Goal: Task Accomplishment & Management: Use online tool/utility

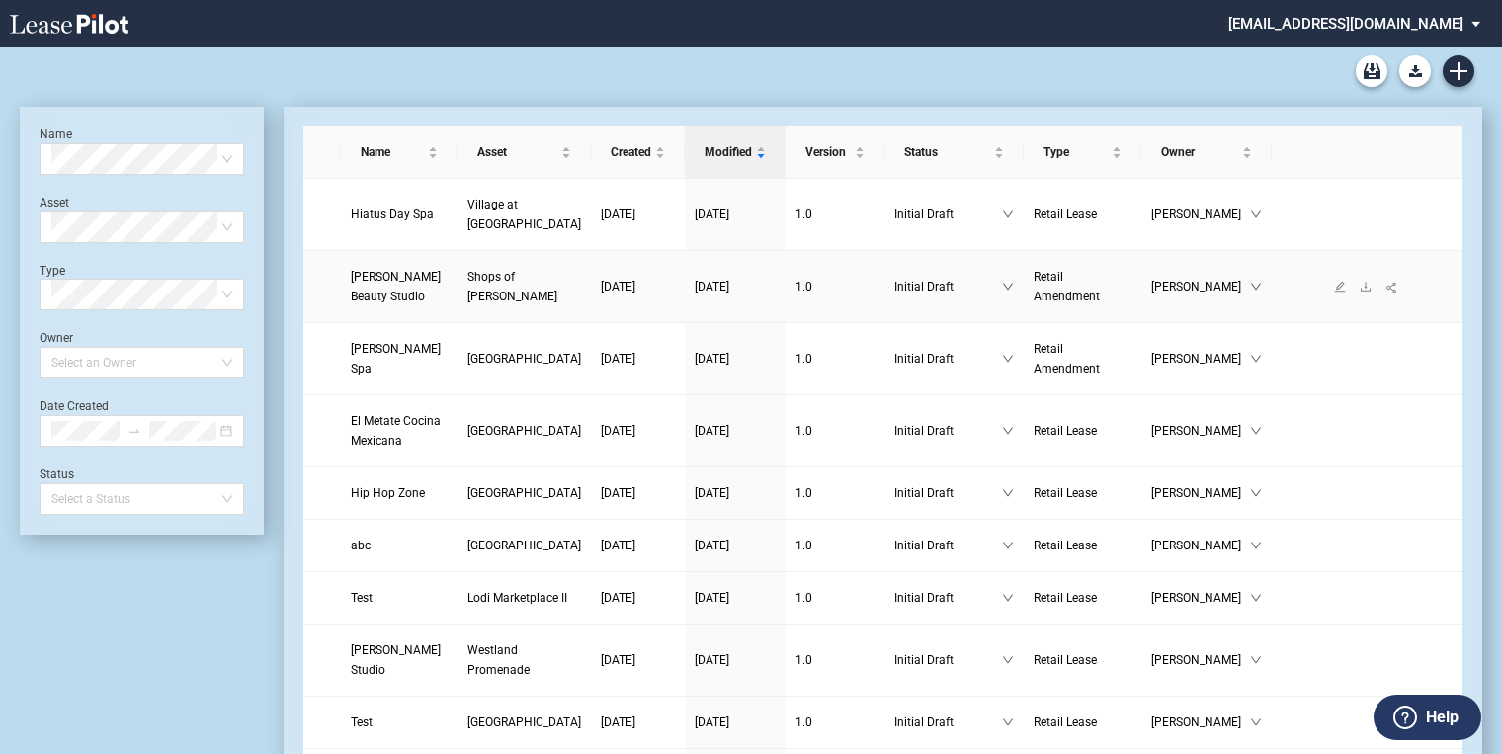
click at [399, 282] on span "[PERSON_NAME] Beauty Studio" at bounding box center [396, 287] width 90 height 34
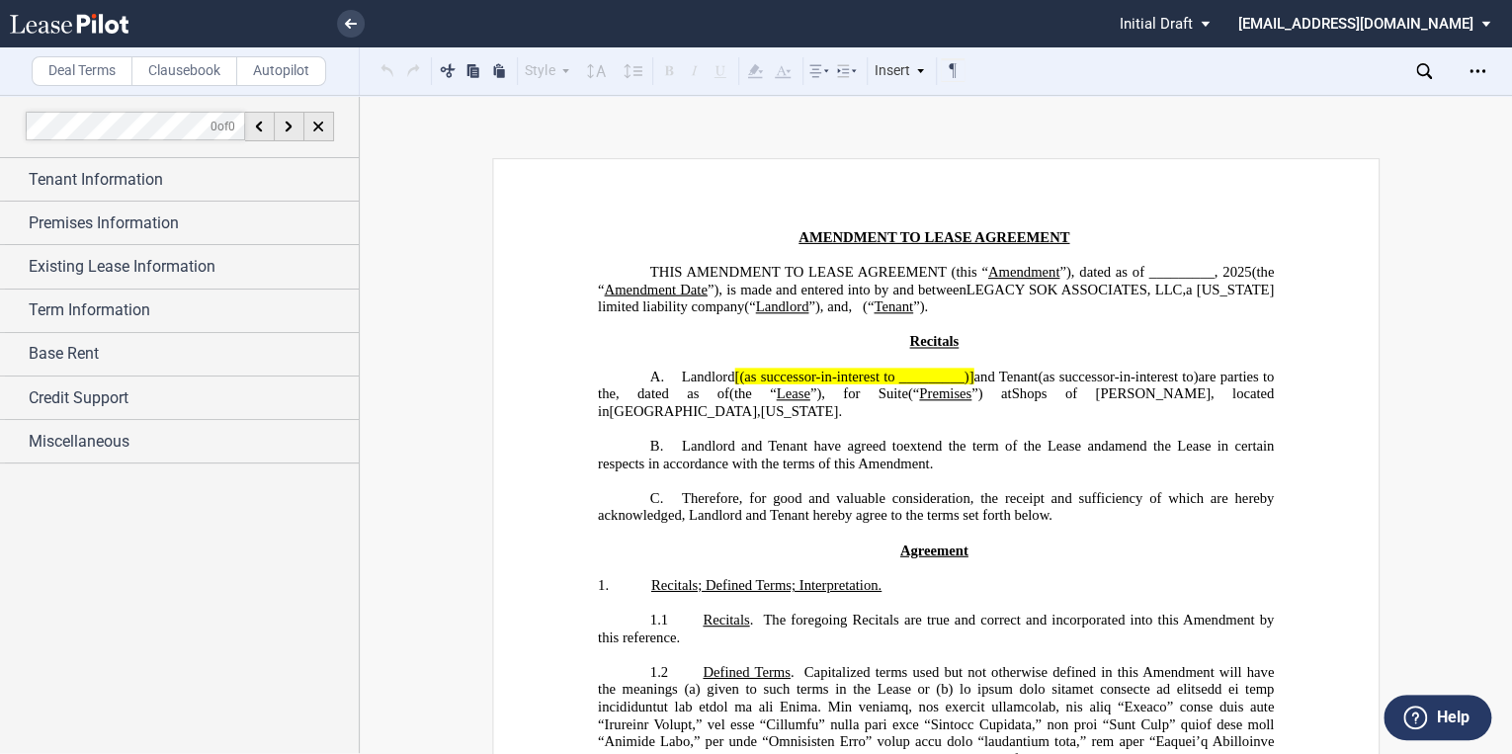
click at [99, 24] on icon at bounding box center [69, 24] width 119 height 20
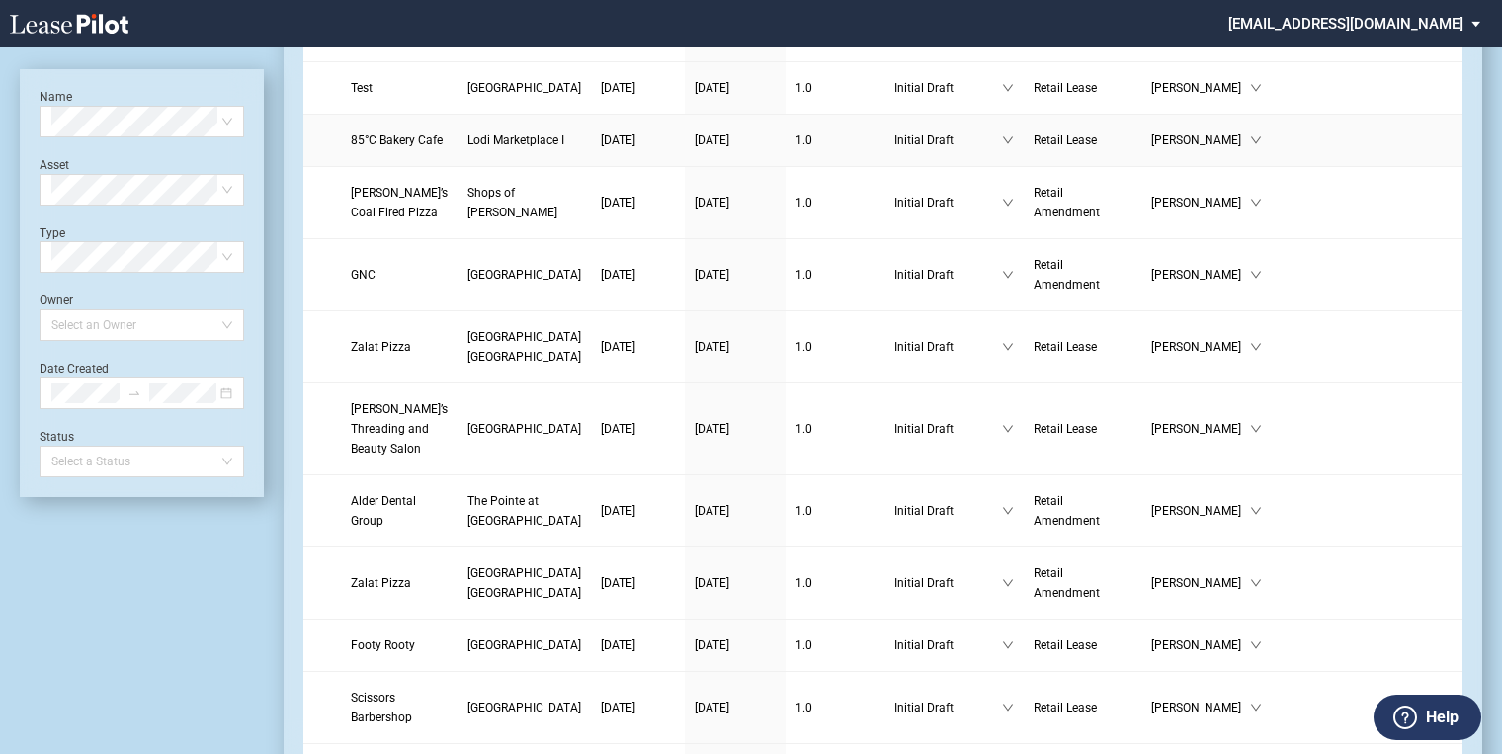
scroll to position [712, 0]
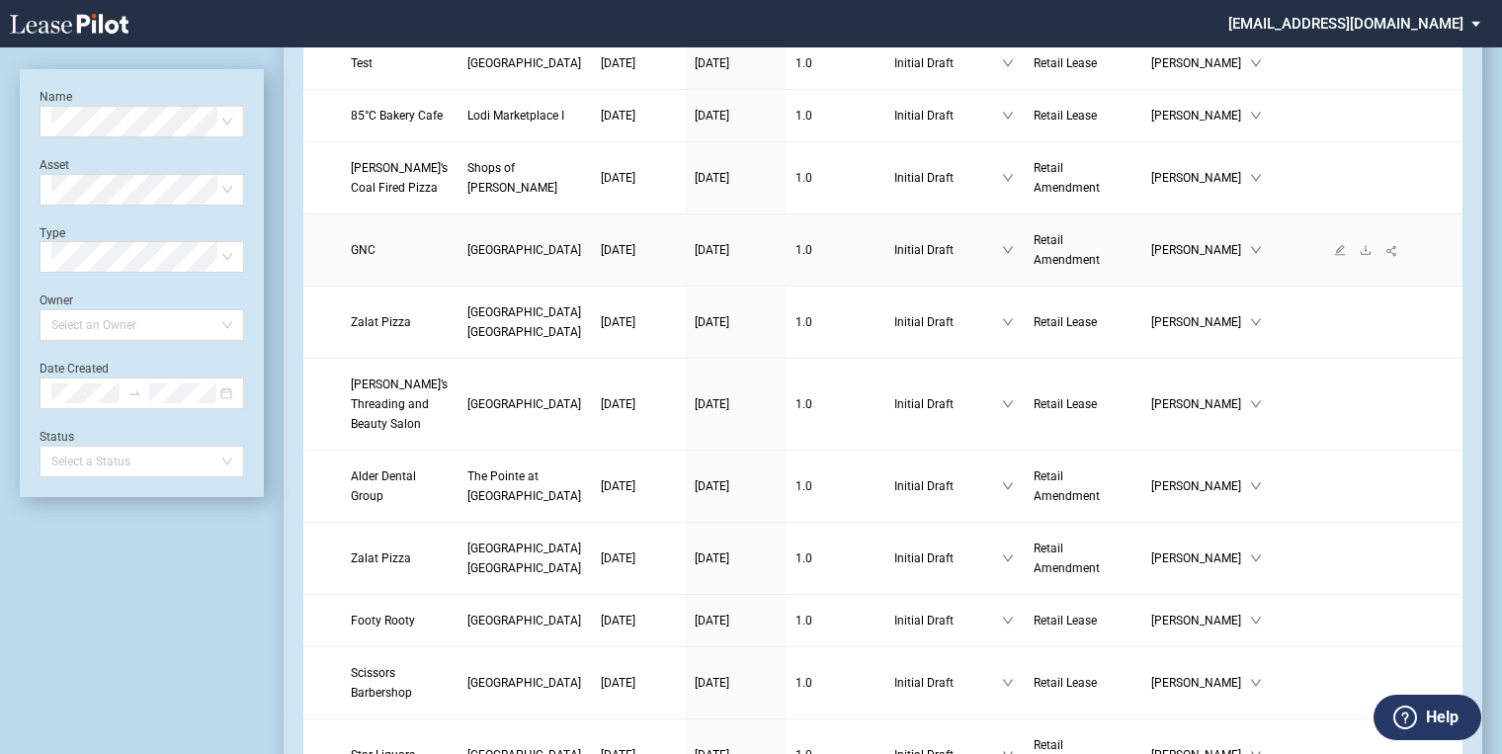
click at [494, 260] on link "[GEOGRAPHIC_DATA]" at bounding box center [525, 250] width 114 height 20
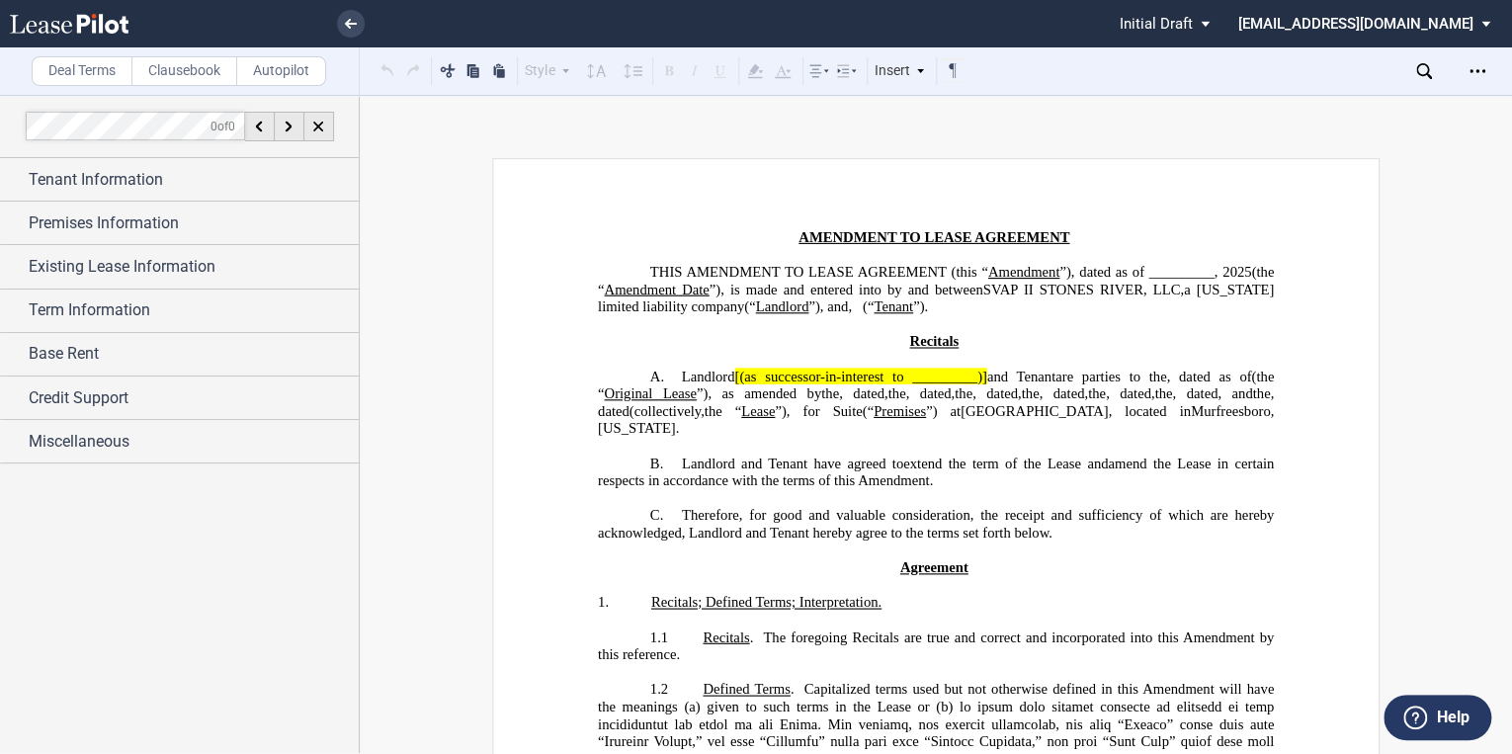
click at [114, 24] on icon at bounding box center [69, 24] width 119 height 20
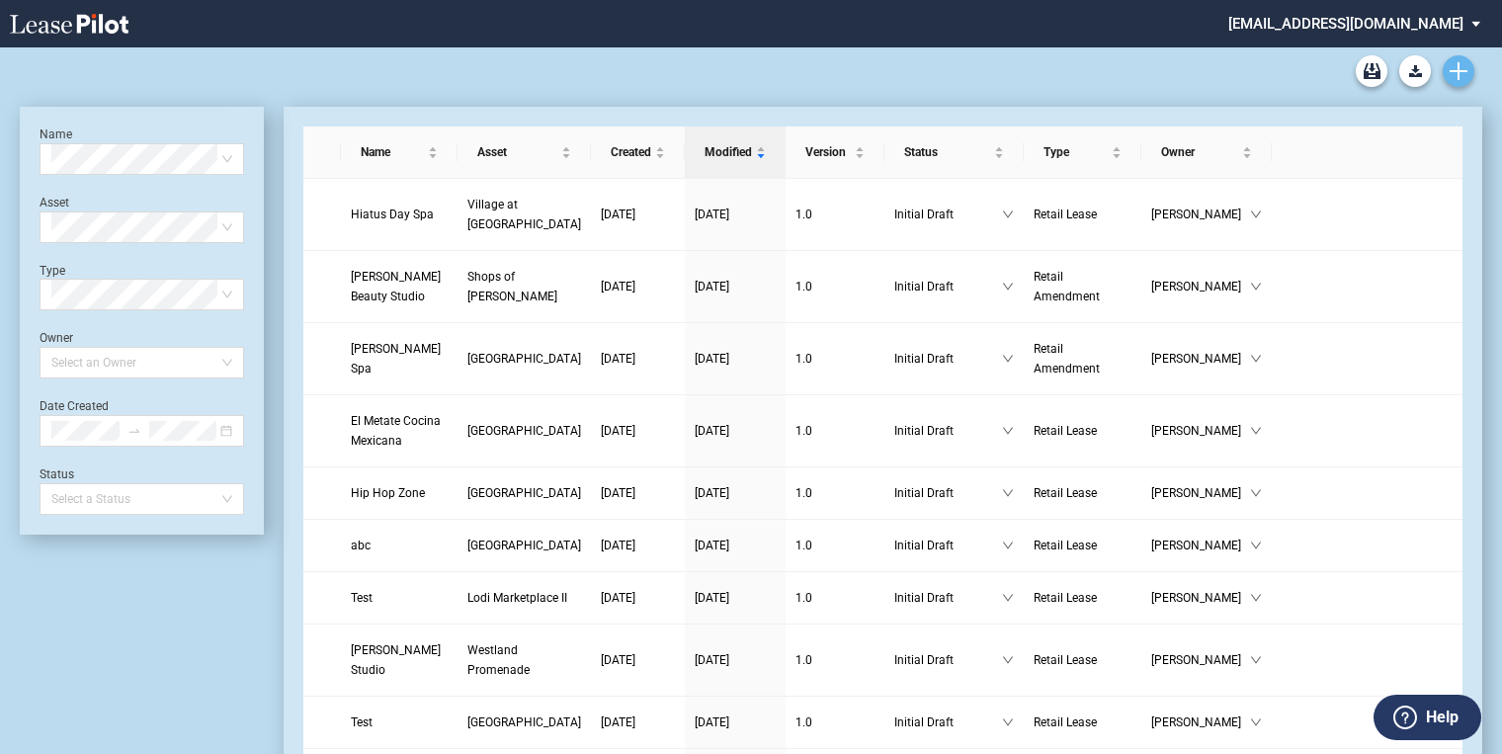
click at [1452, 72] on icon "Create new document" at bounding box center [1459, 71] width 18 height 18
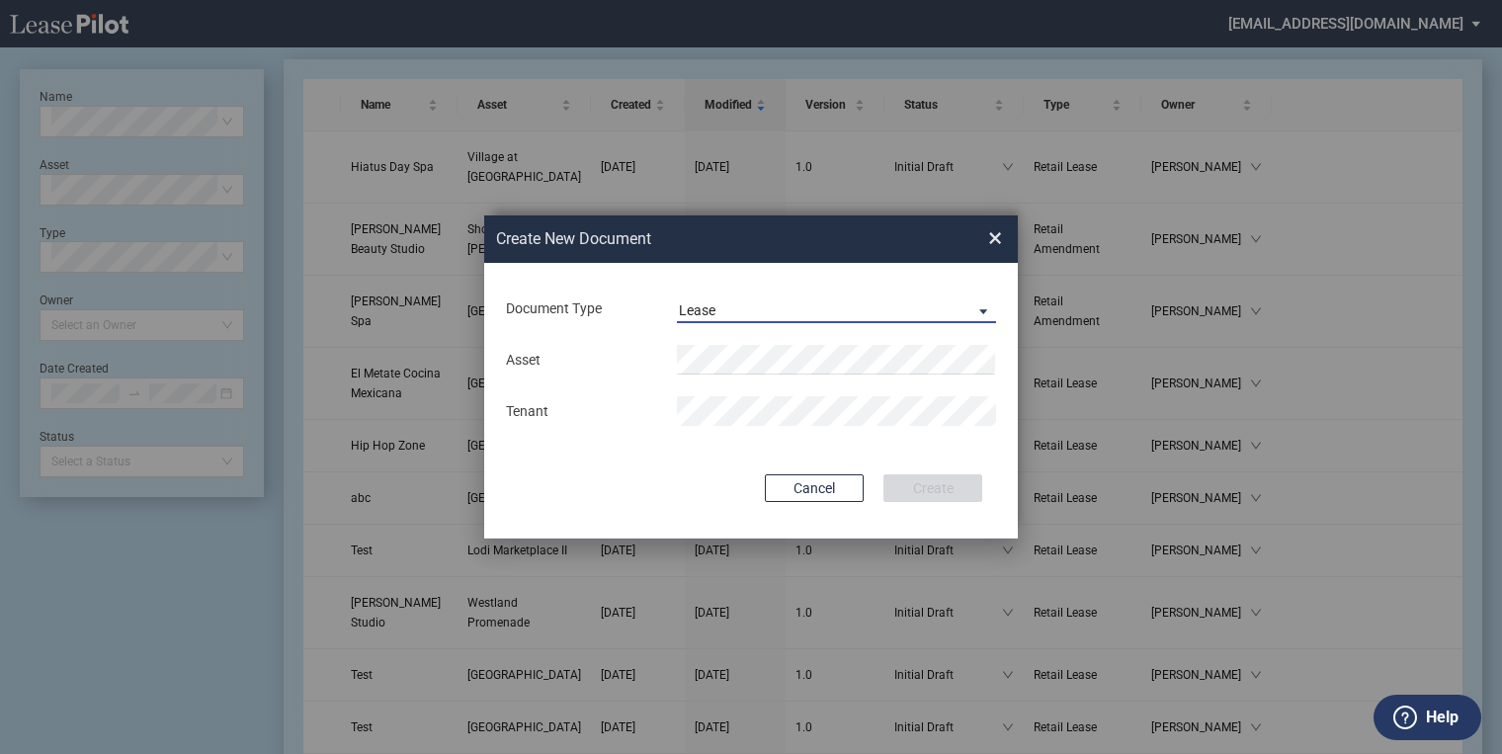
click at [750, 308] on span "Lease" at bounding box center [821, 311] width 284 height 20
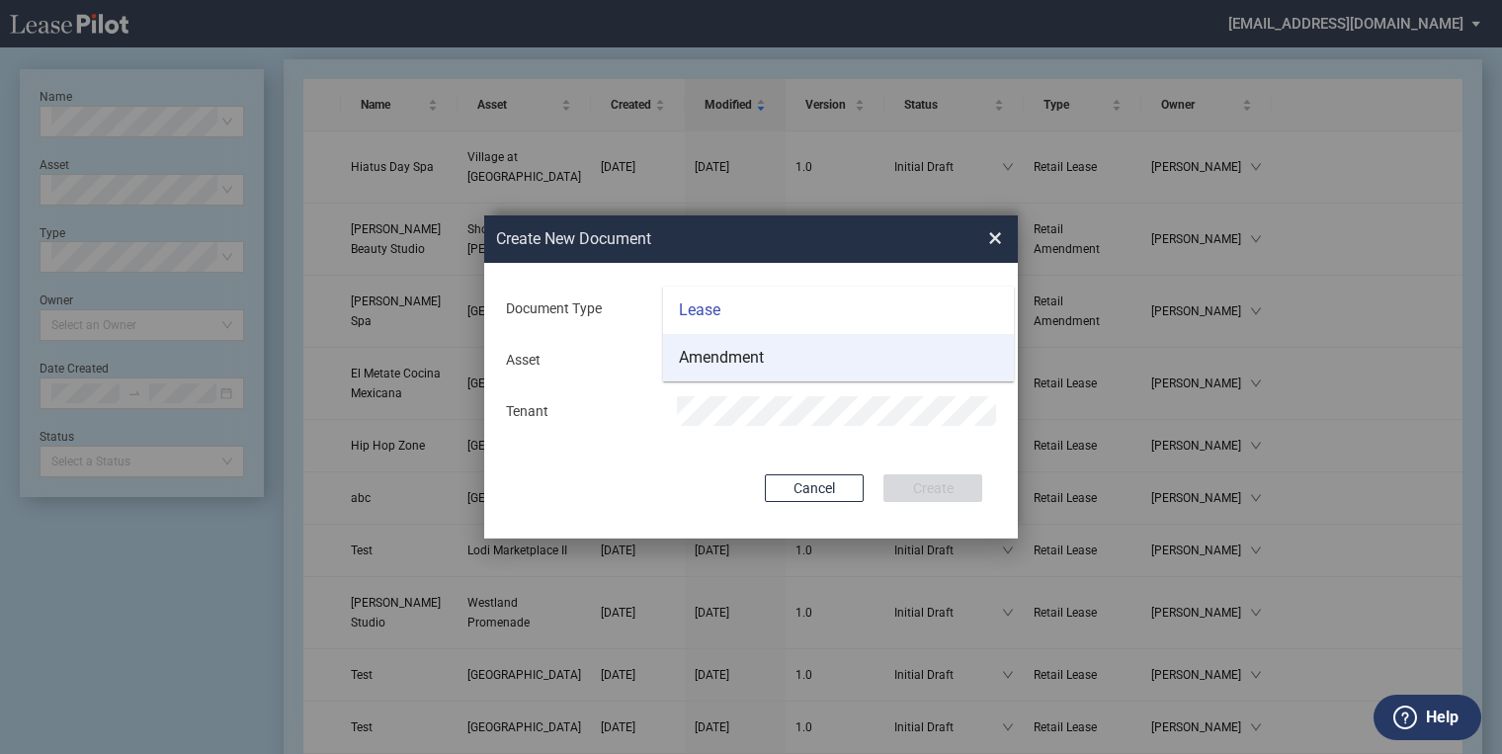
click at [725, 358] on div "Amendment" at bounding box center [721, 358] width 85 height 22
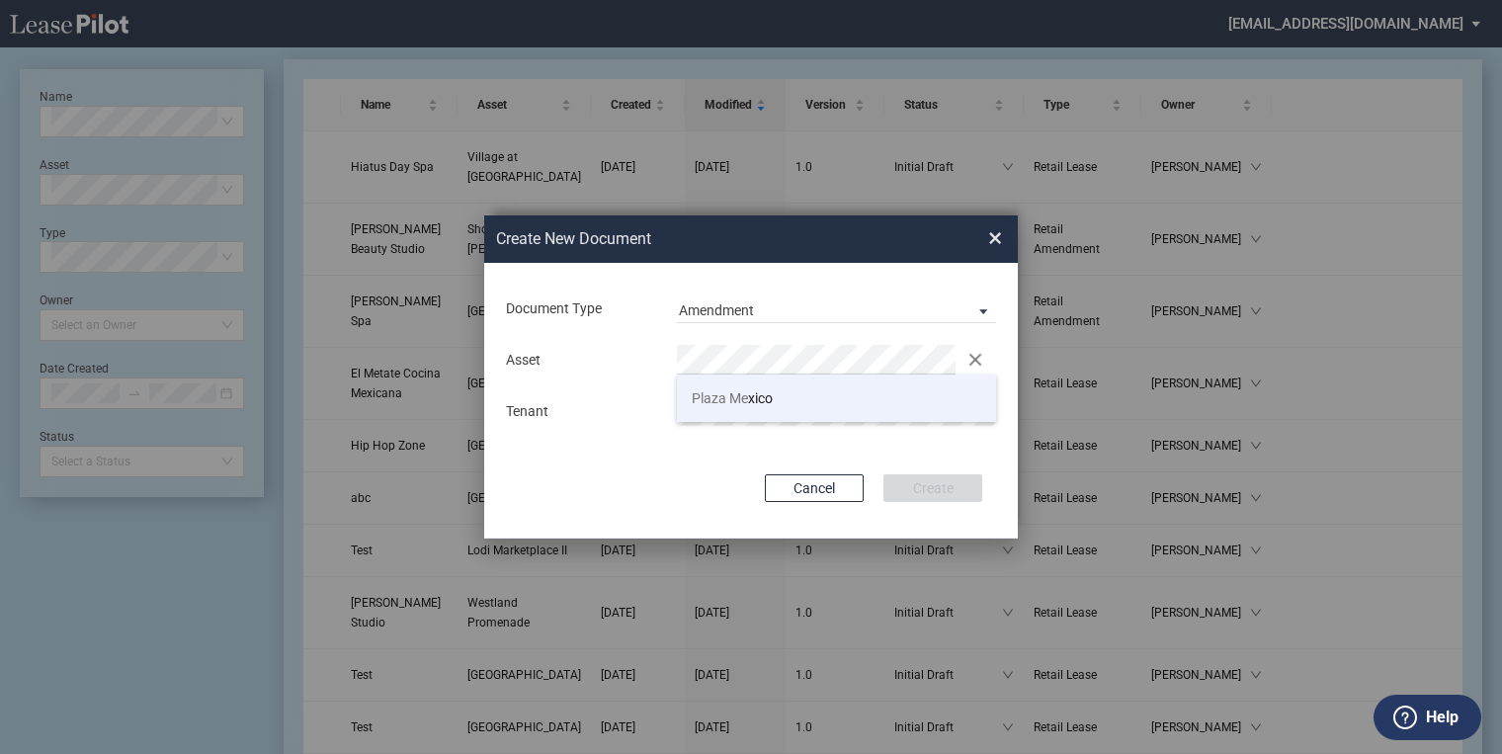
click at [720, 401] on span "Plaza Me" at bounding box center [720, 398] width 56 height 16
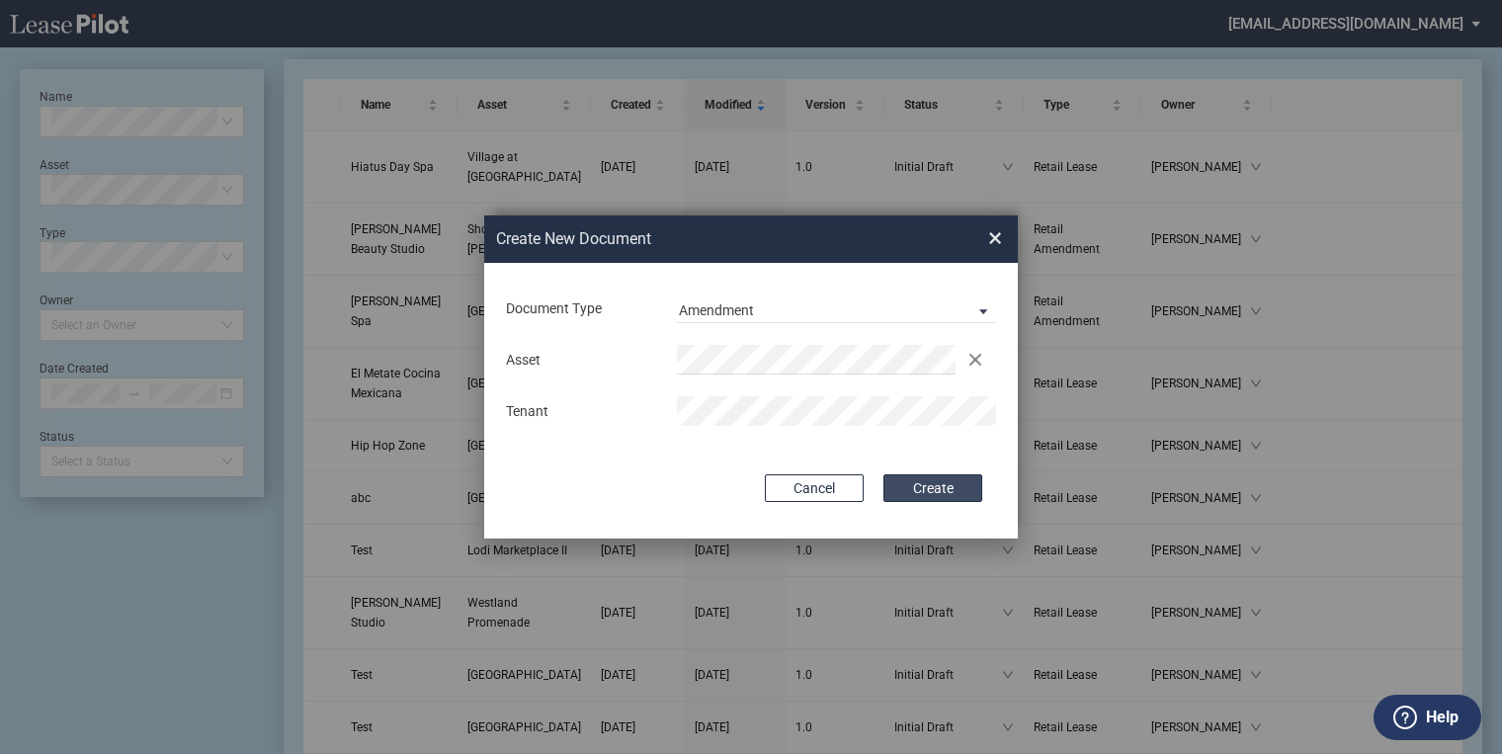
click at [917, 484] on button "Create" at bounding box center [933, 488] width 99 height 28
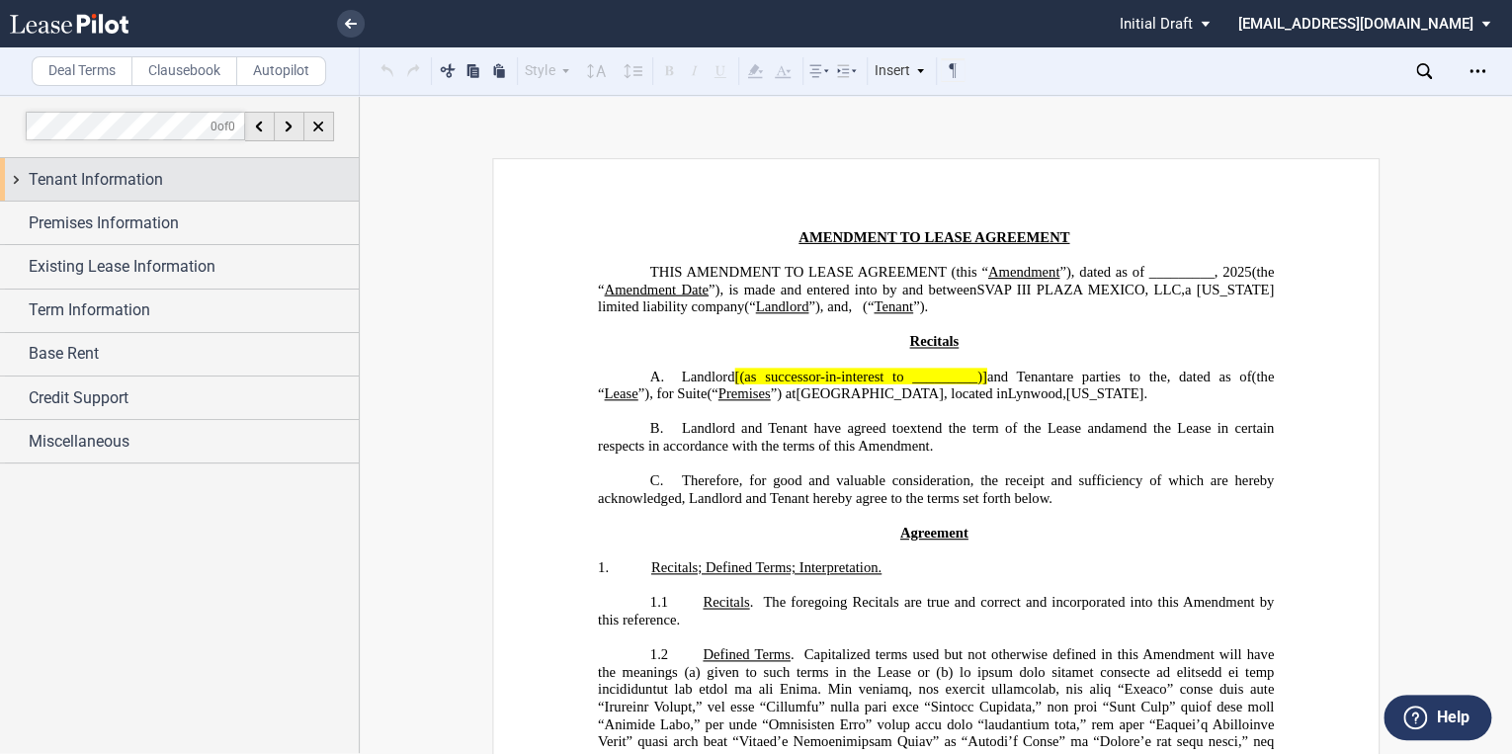
click at [59, 174] on span "Tenant Information" at bounding box center [96, 180] width 134 height 24
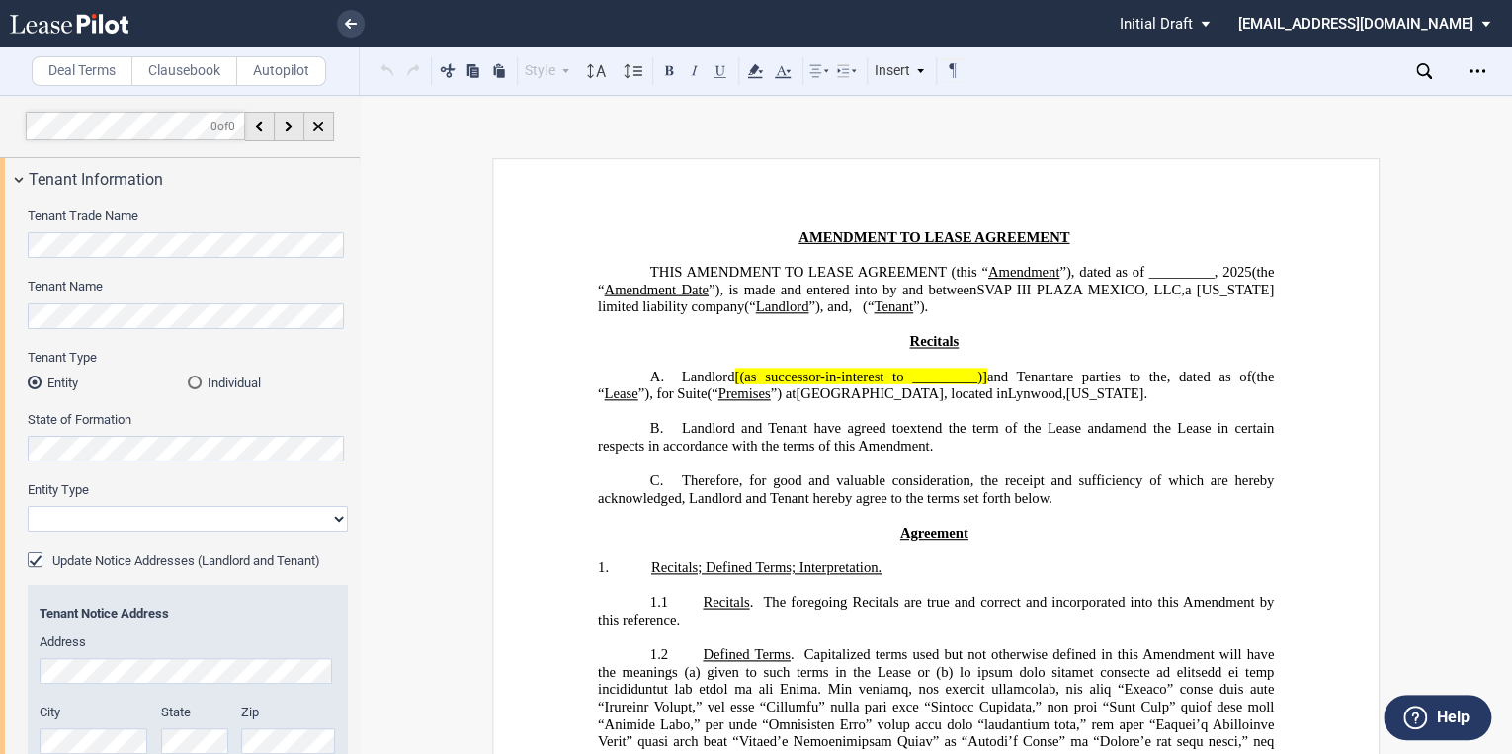
click at [348, 374] on md-radio-group "Entity Individual" at bounding box center [348, 374] width 0 height 0
click at [191, 382] on div "Individual" at bounding box center [195, 383] width 14 height 14
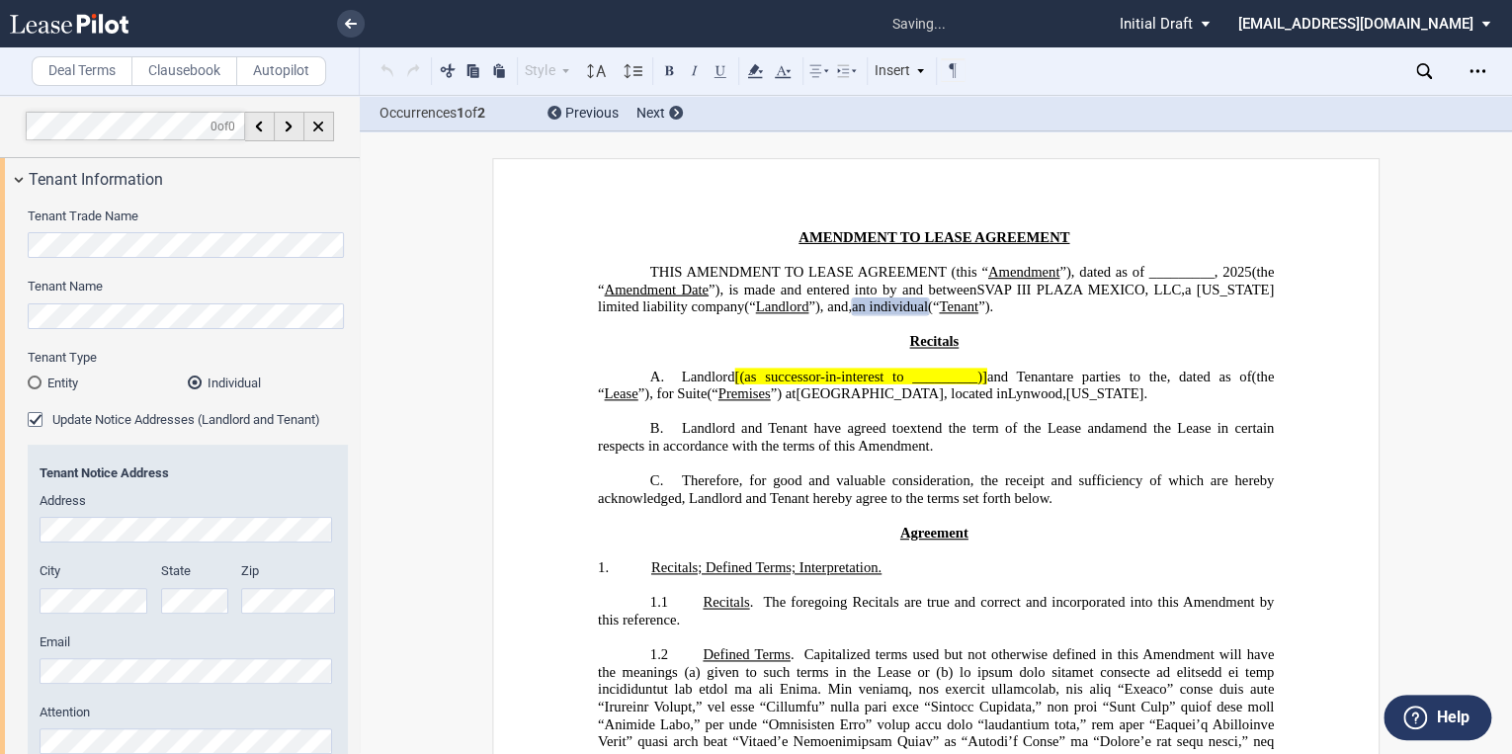
click at [39, 421] on div "Update Notice Addresses (Landlord and Tenant)" at bounding box center [38, 422] width 20 height 20
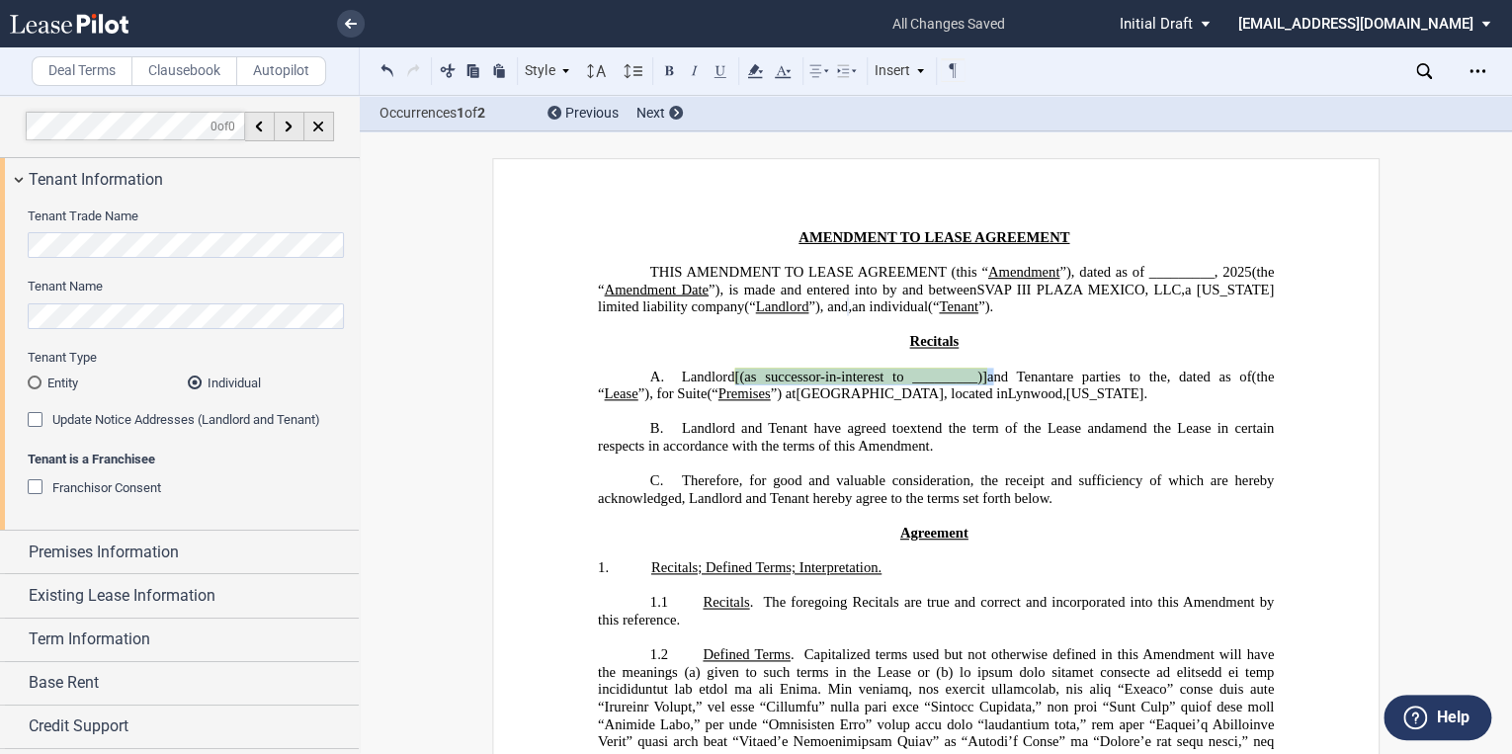
drag, startPoint x: 974, startPoint y: 393, endPoint x: 732, endPoint y: 396, distance: 241.2
click at [732, 384] on span "Landlord [(as successor-in-interest to _________)] and Tenant" at bounding box center [869, 376] width 374 height 17
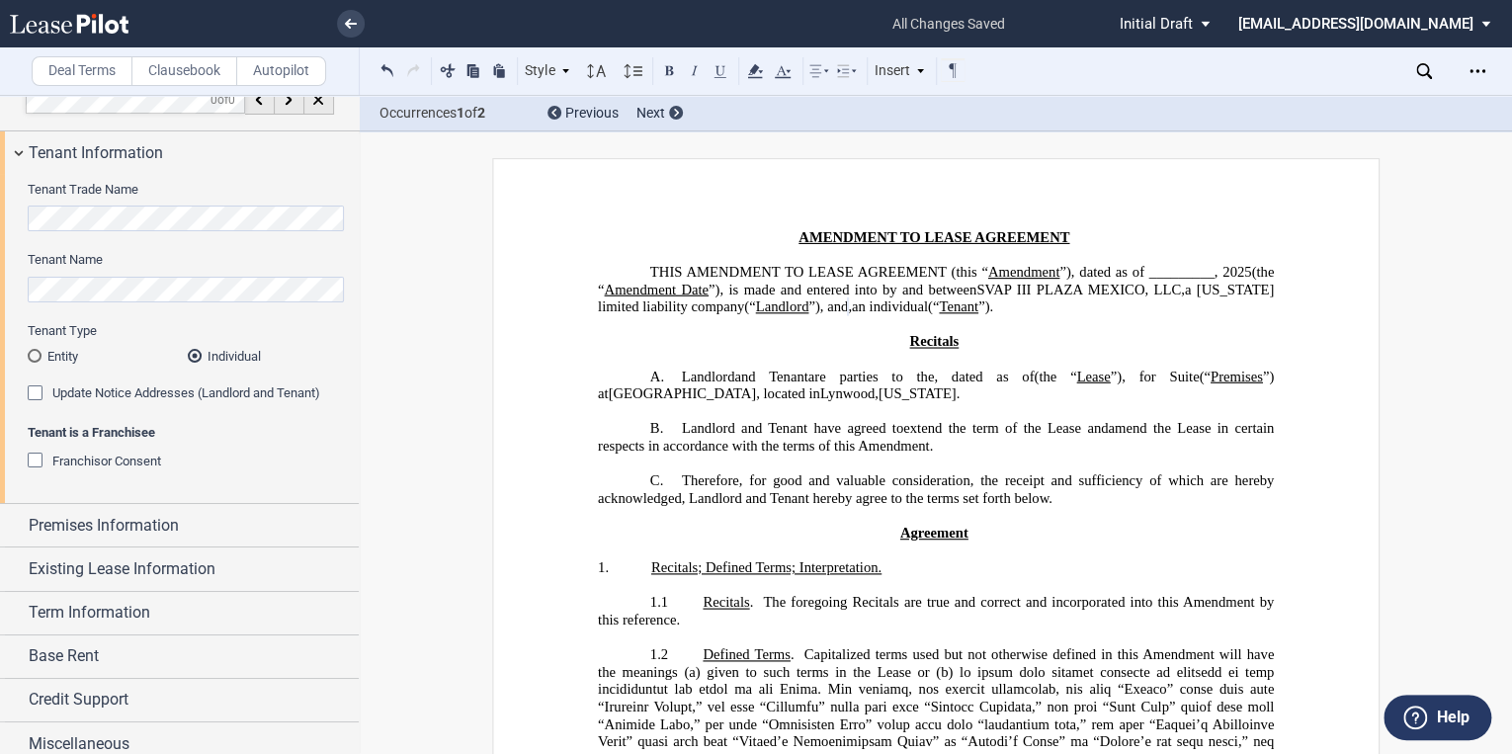
scroll to position [38, 0]
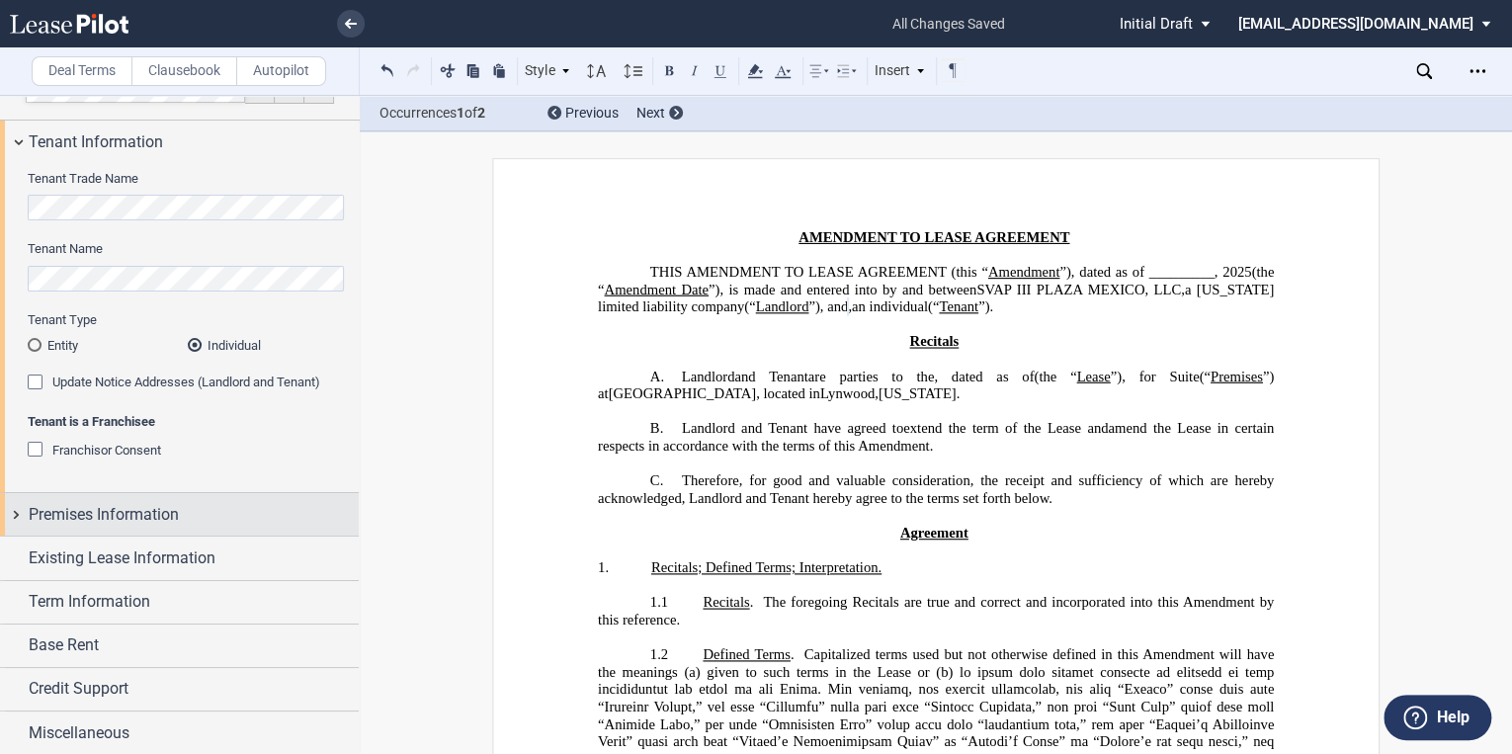
click at [84, 506] on span "Premises Information" at bounding box center [104, 515] width 150 height 24
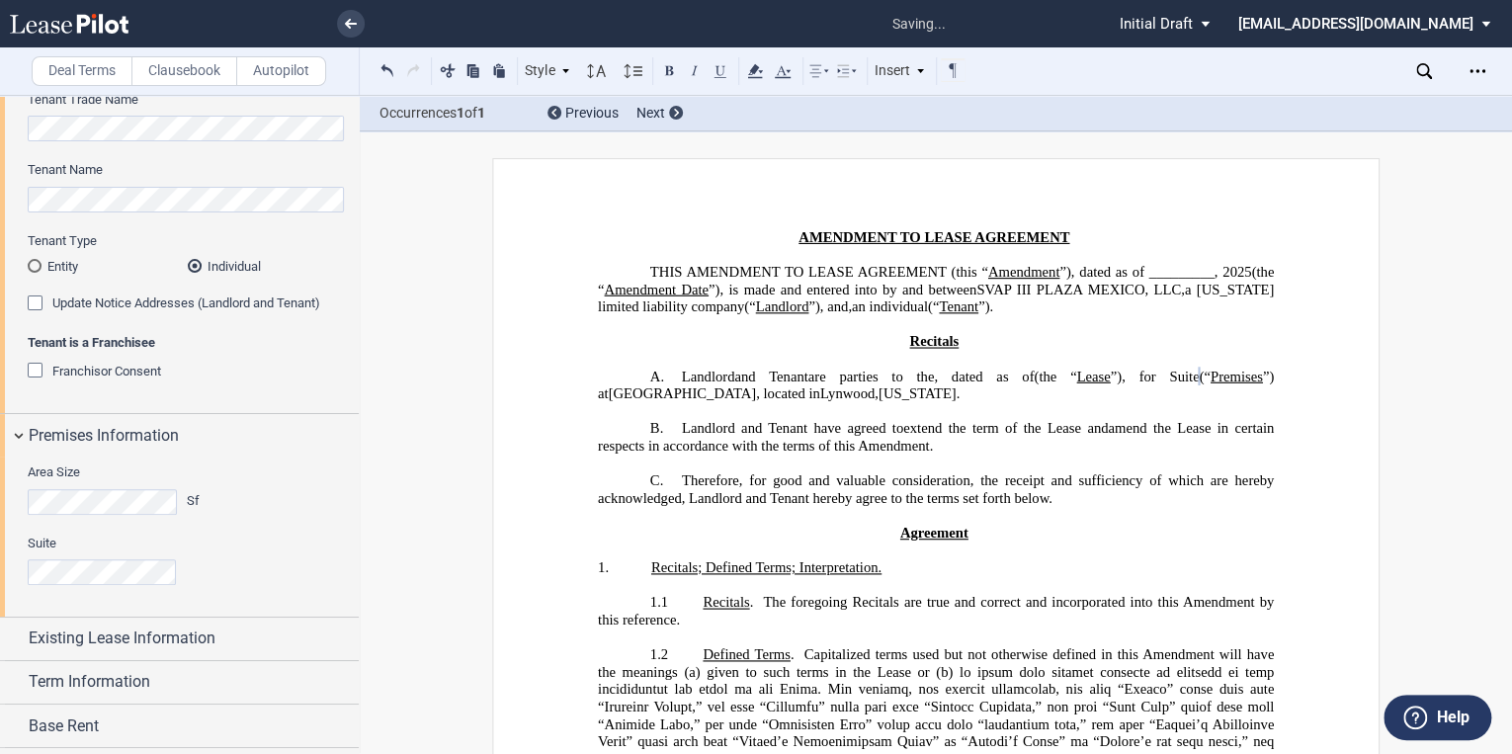
scroll to position [198, 0]
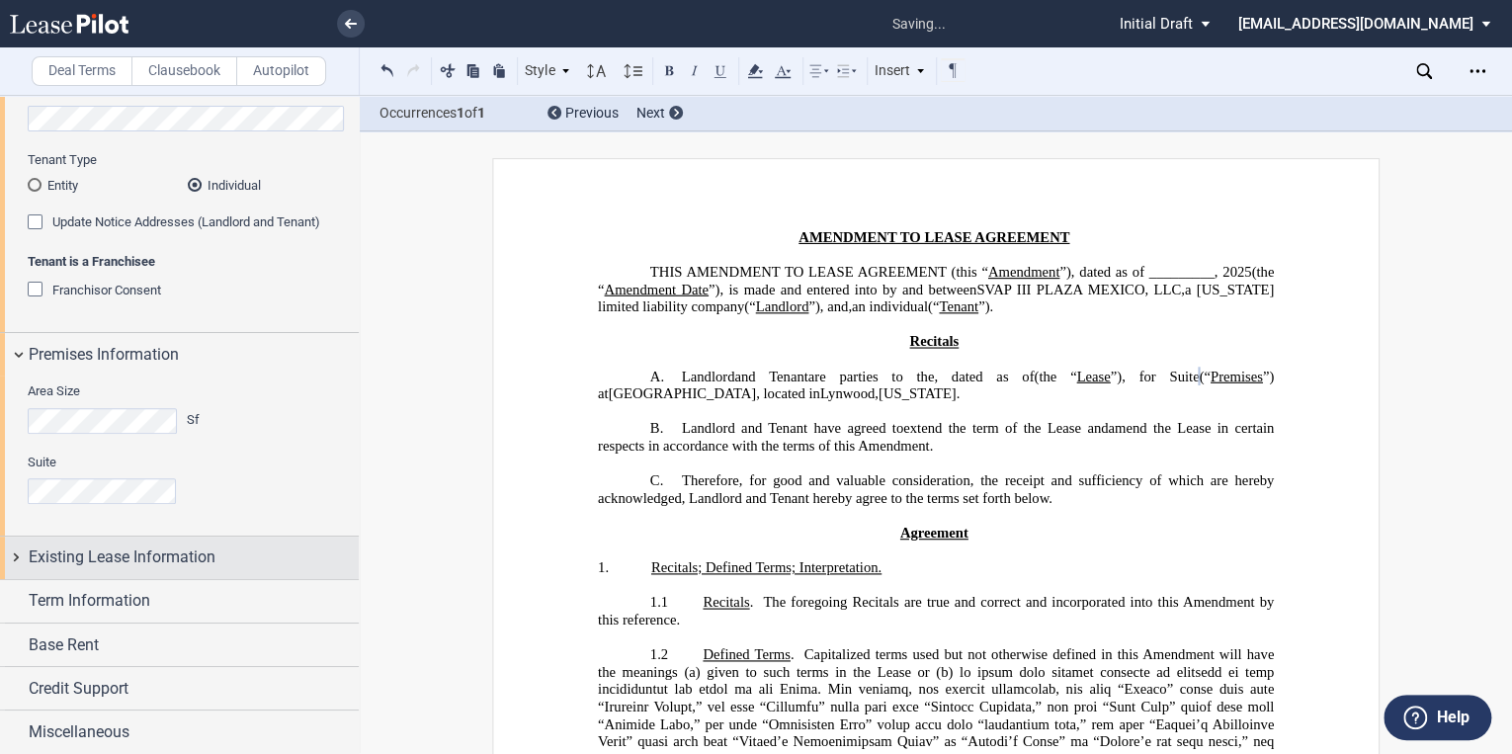
click at [93, 562] on span "Existing Lease Information" at bounding box center [122, 558] width 187 height 24
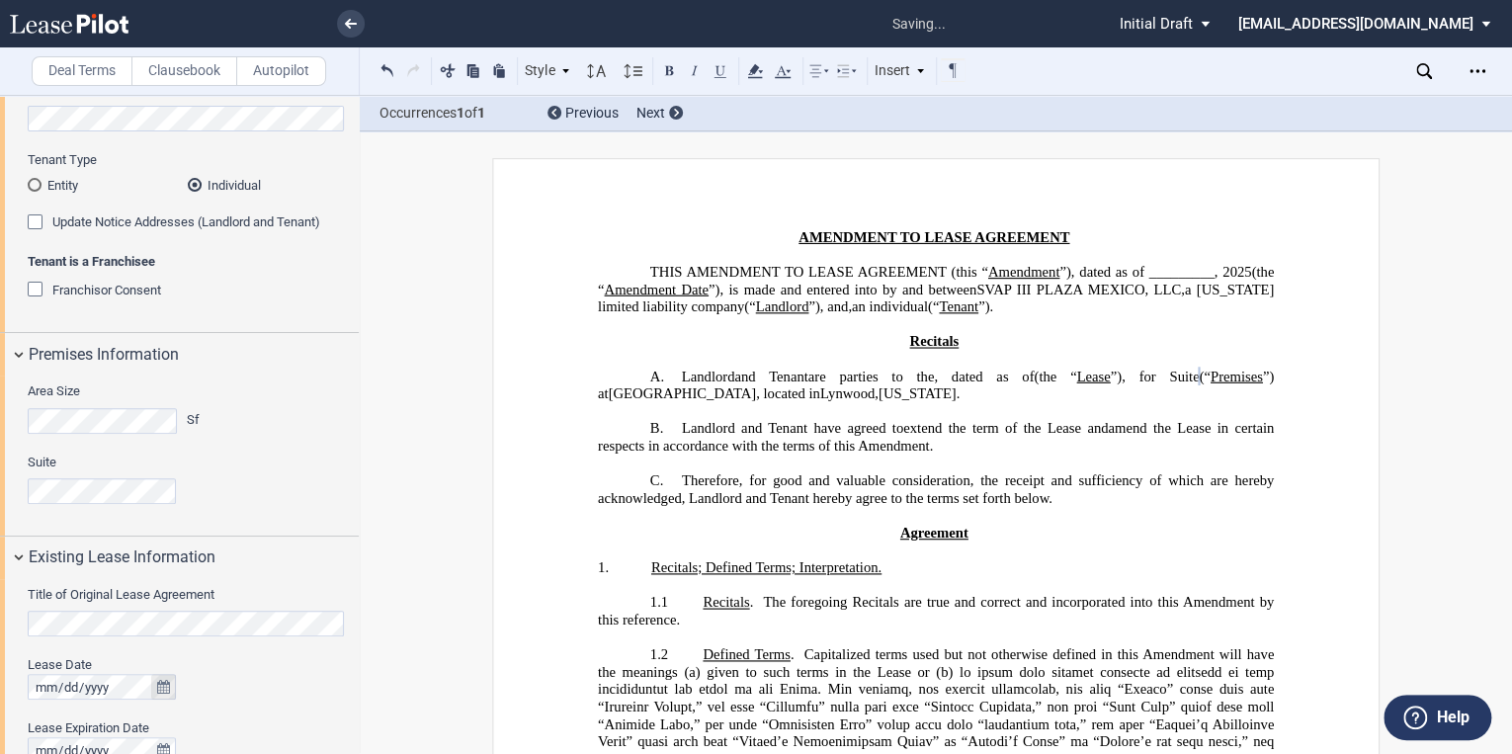
scroll to position [356, 0]
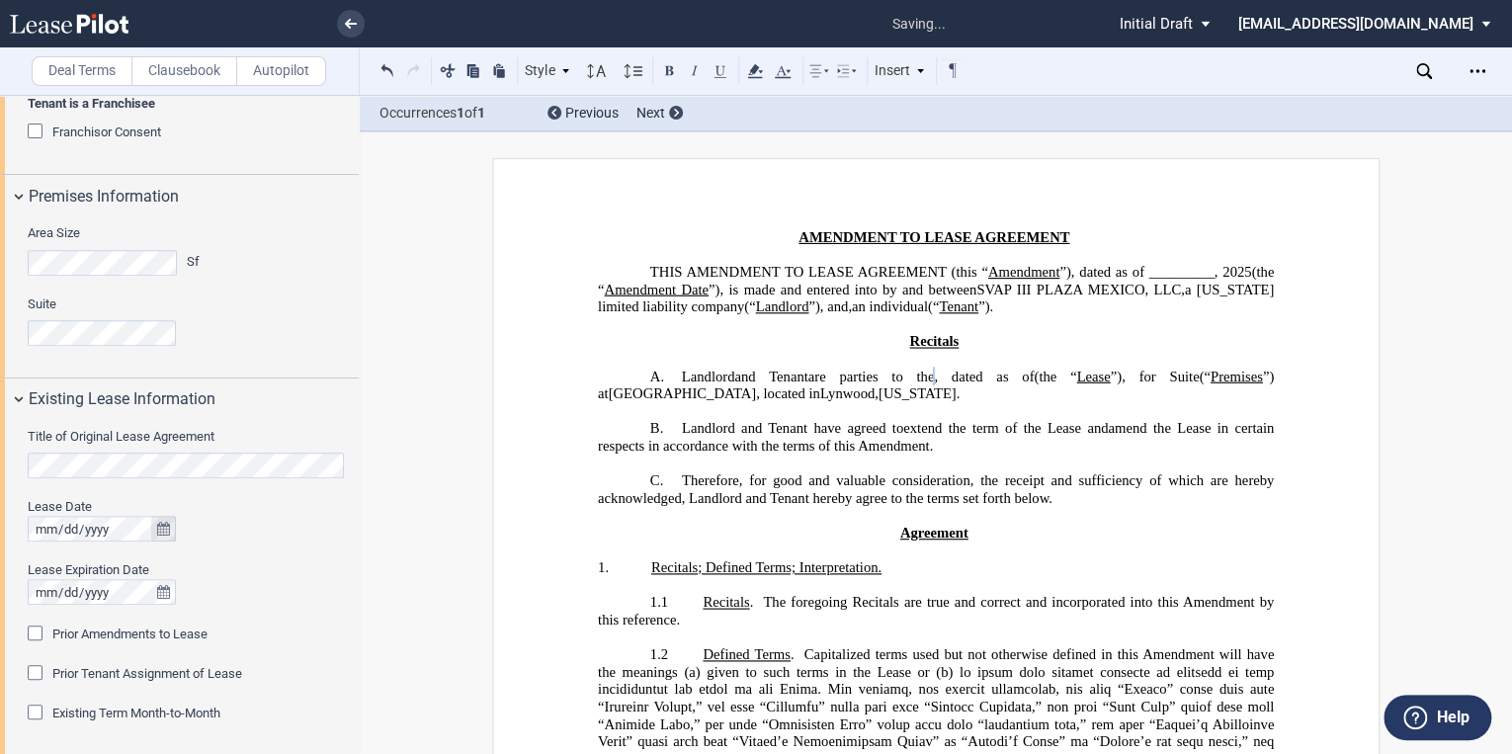
click at [158, 527] on icon "true" at bounding box center [163, 529] width 13 height 14
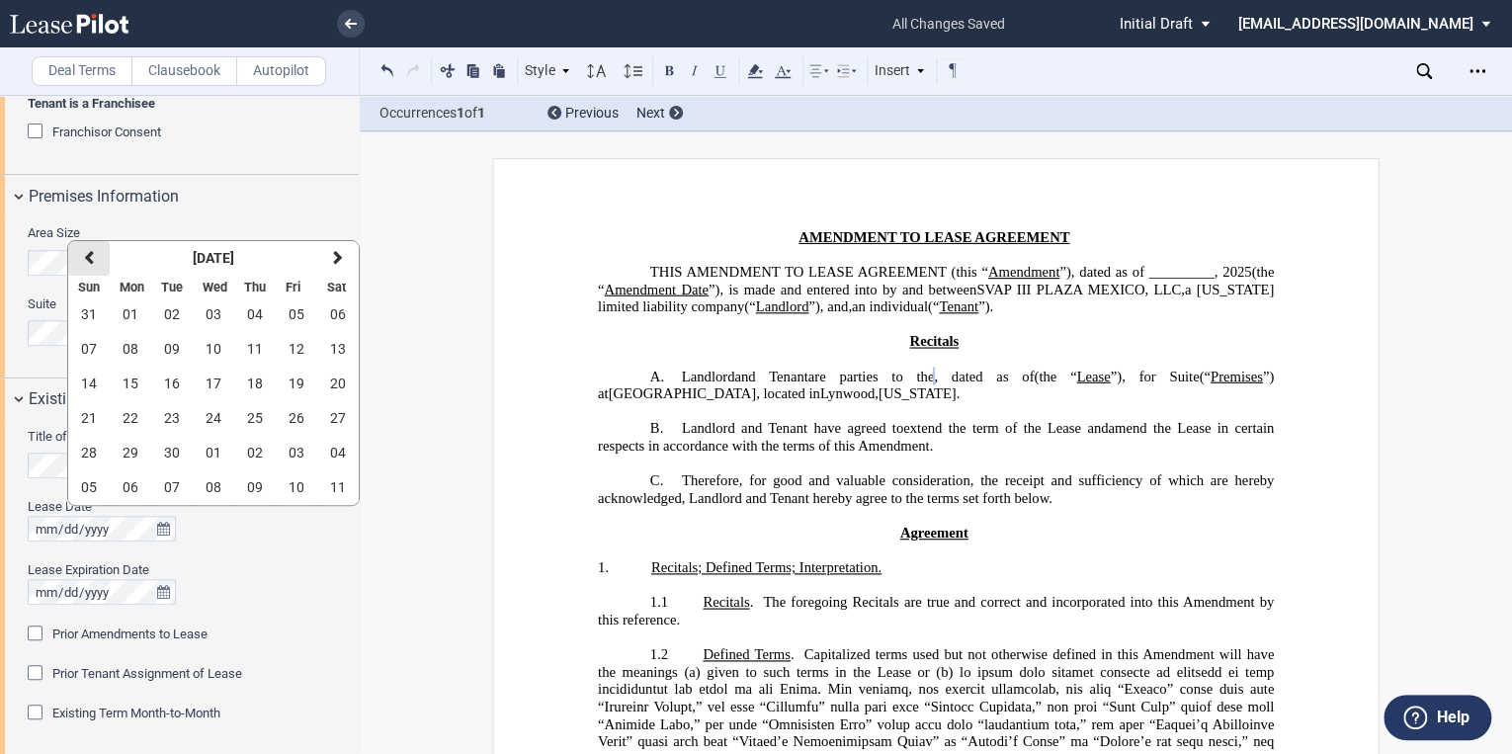
click at [87, 260] on icon "button" at bounding box center [89, 258] width 10 height 16
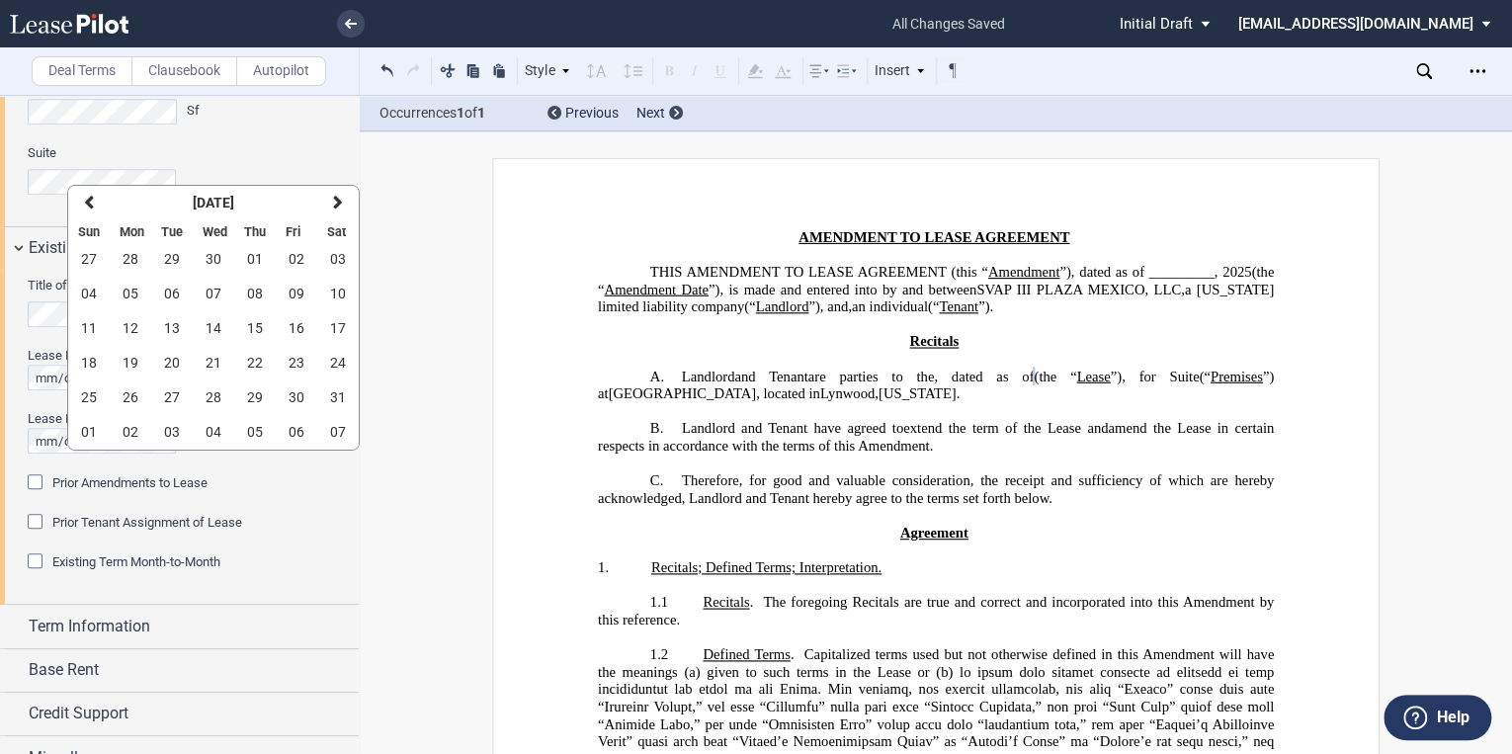
scroll to position [514, 0]
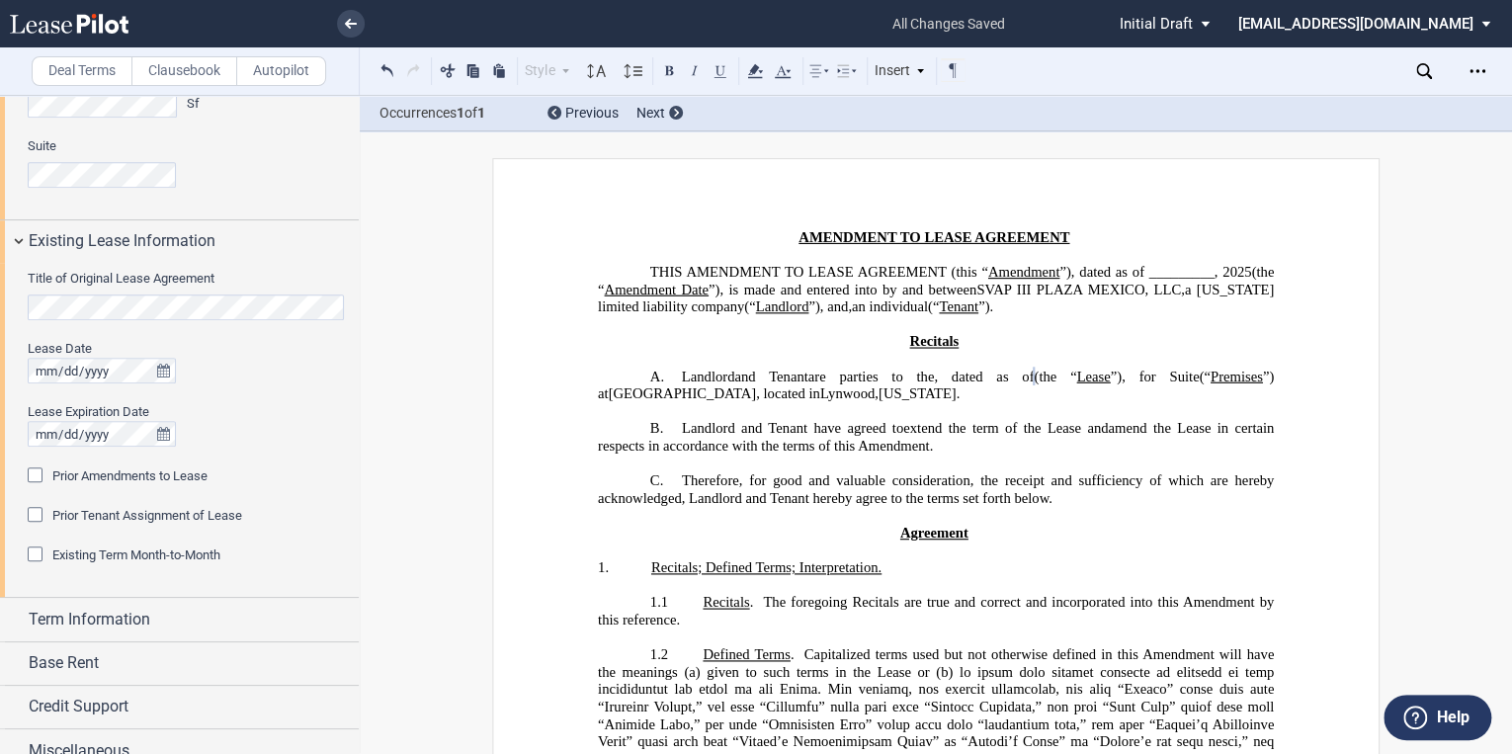
click at [37, 474] on div "Prior Amendments to Lease" at bounding box center [38, 478] width 20 height 20
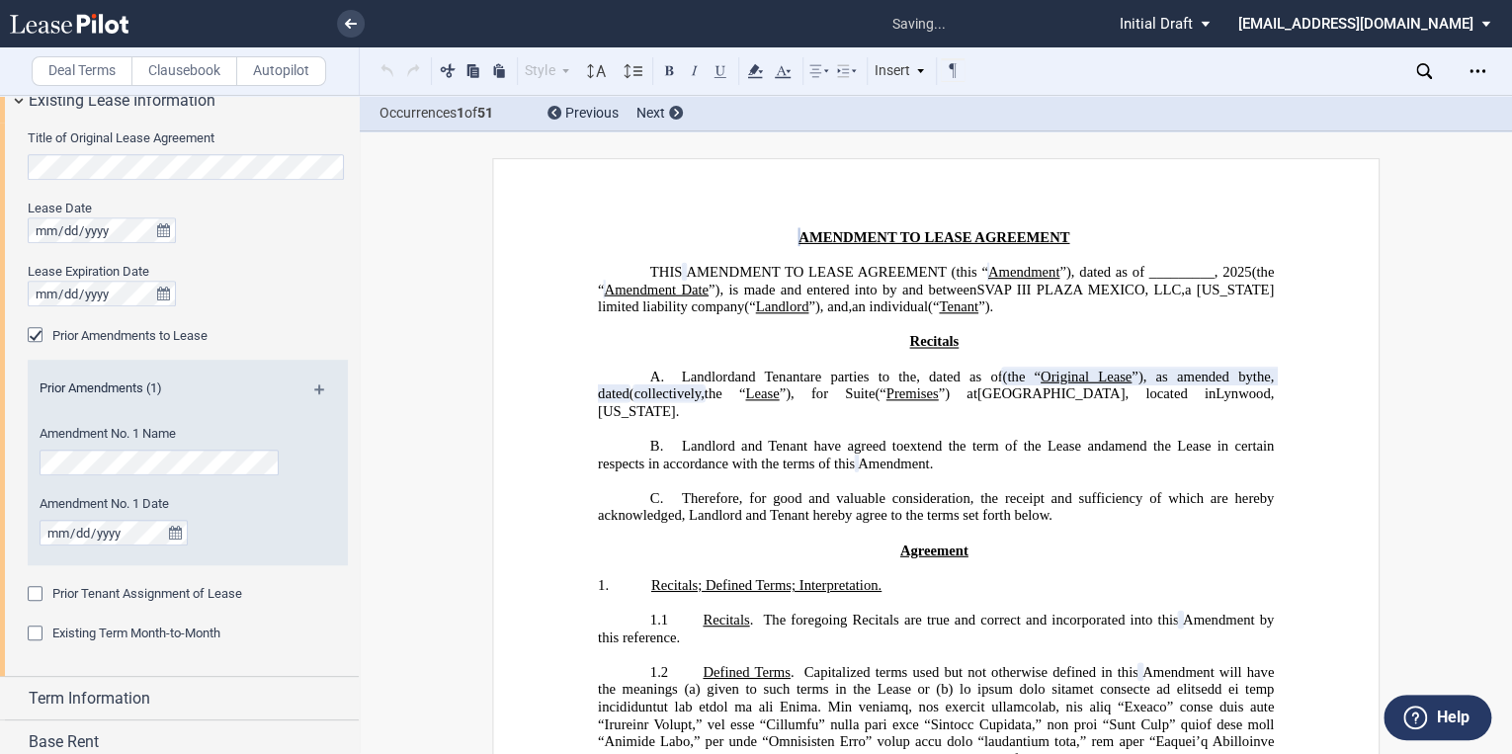
scroll to position [672, 0]
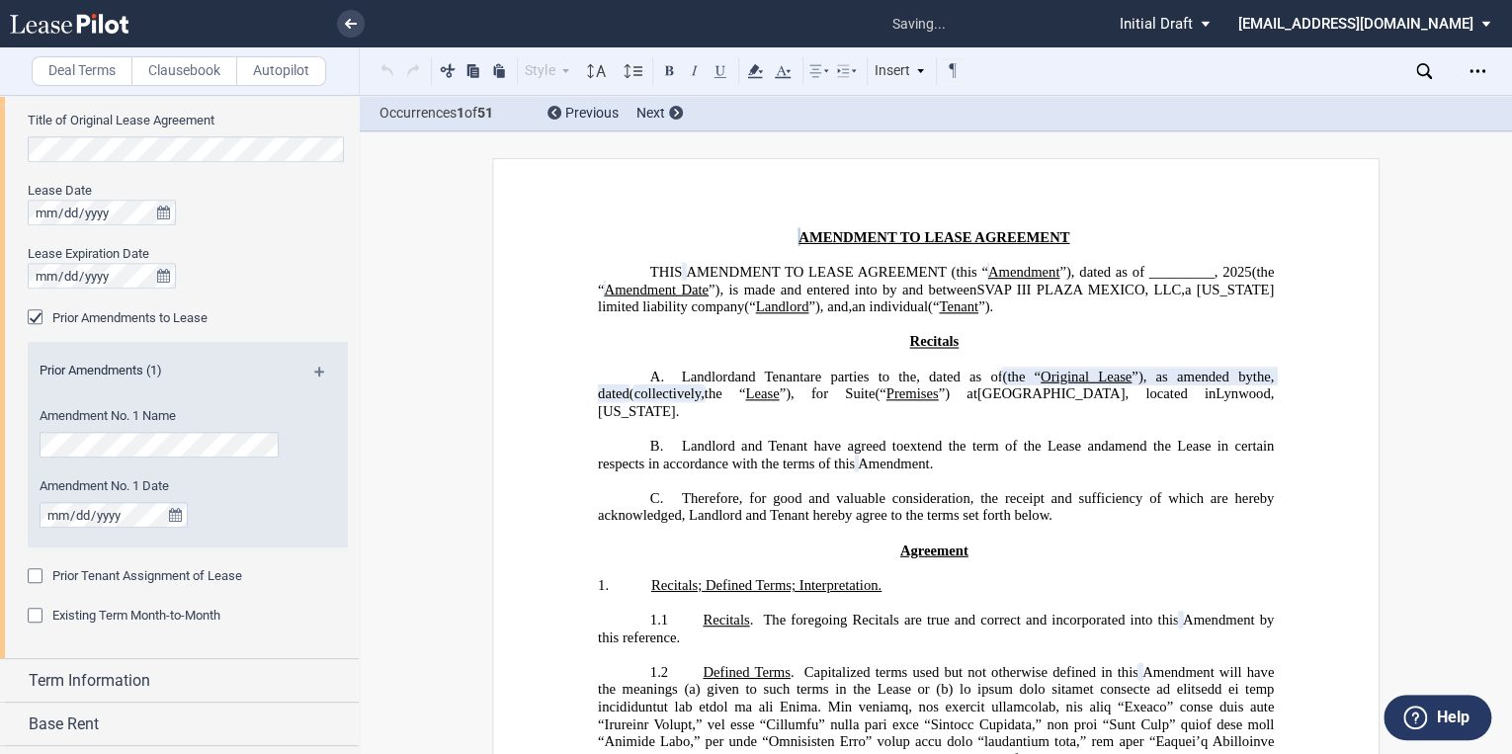
click at [314, 371] on md-icon at bounding box center [327, 379] width 27 height 24
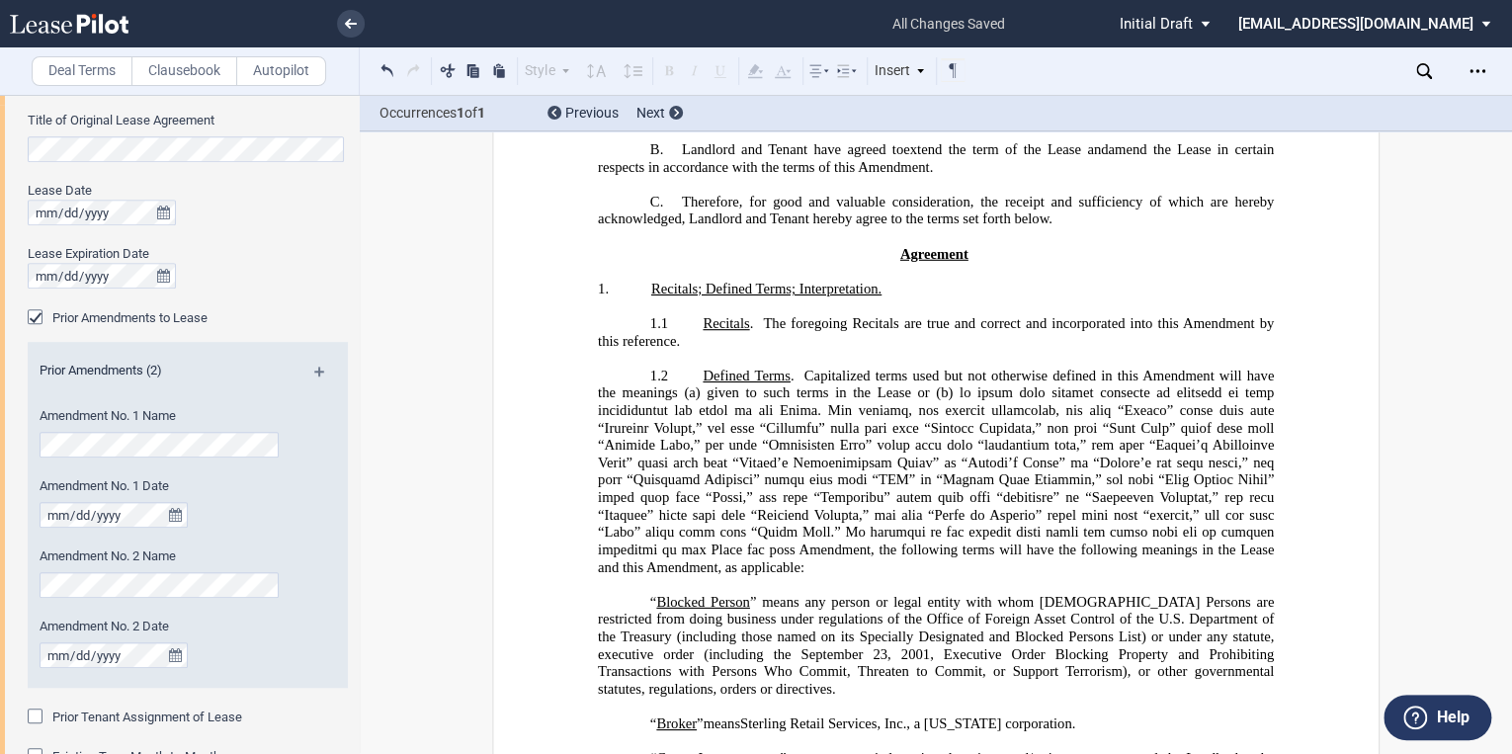
scroll to position [316, 0]
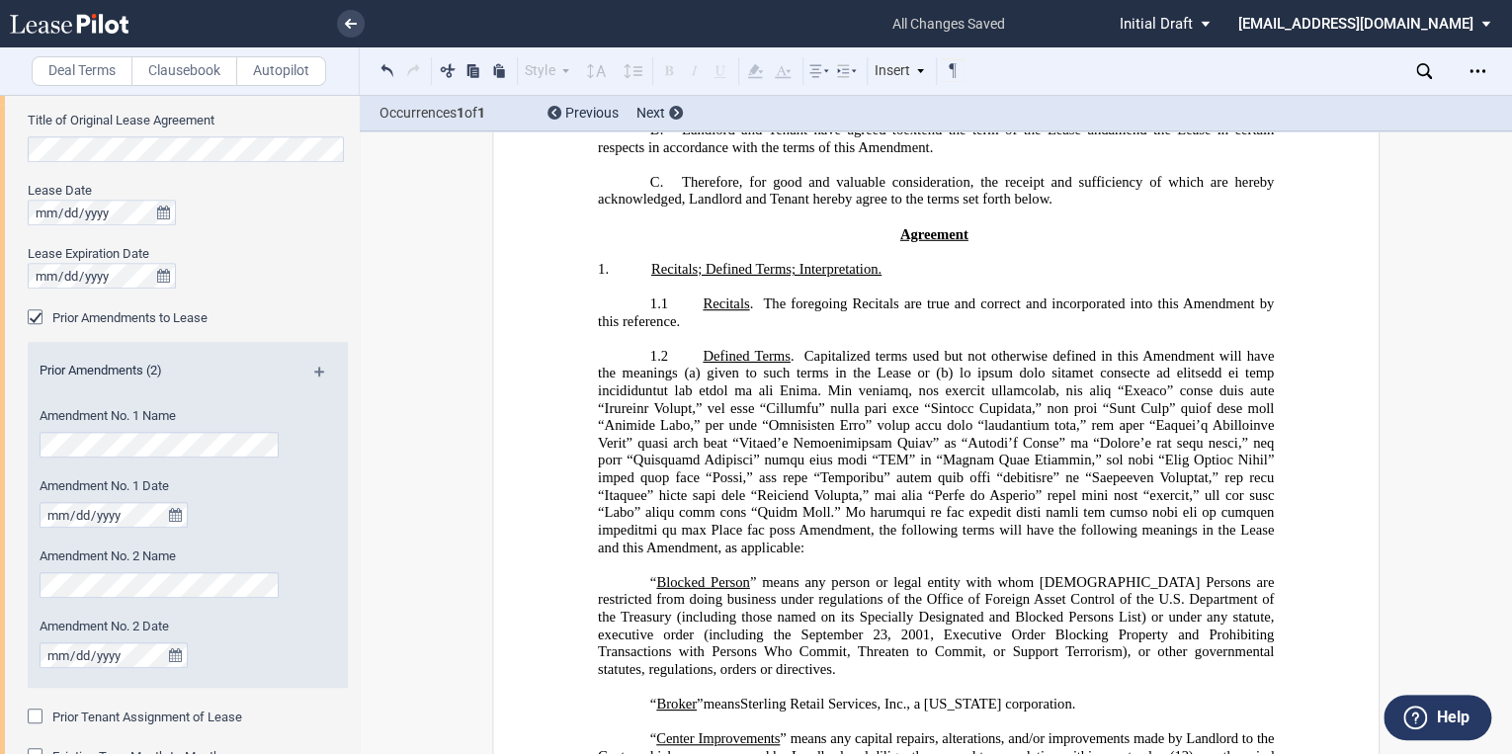
click at [52, 20] on icon at bounding box center [69, 24] width 119 height 20
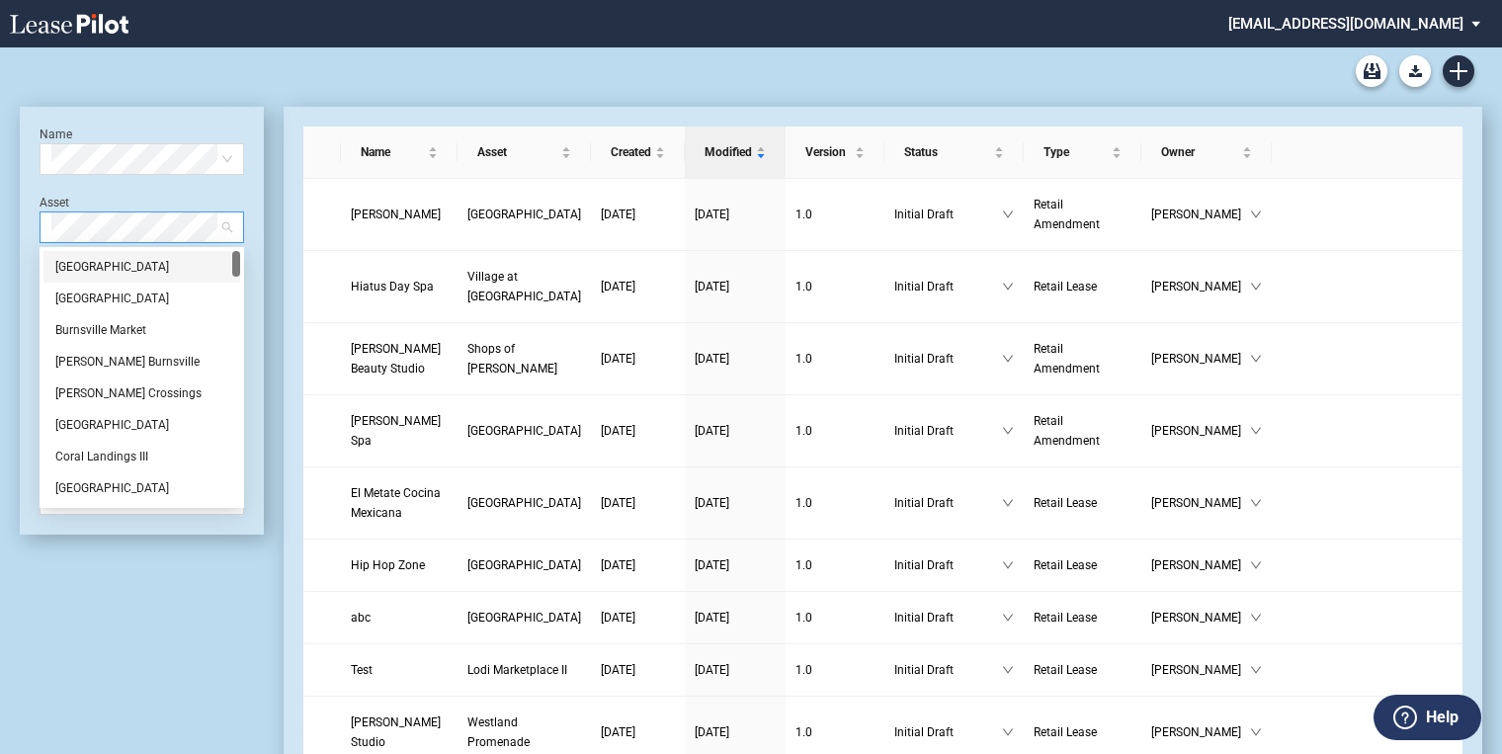
click at [229, 227] on span at bounding box center [141, 228] width 181 height 30
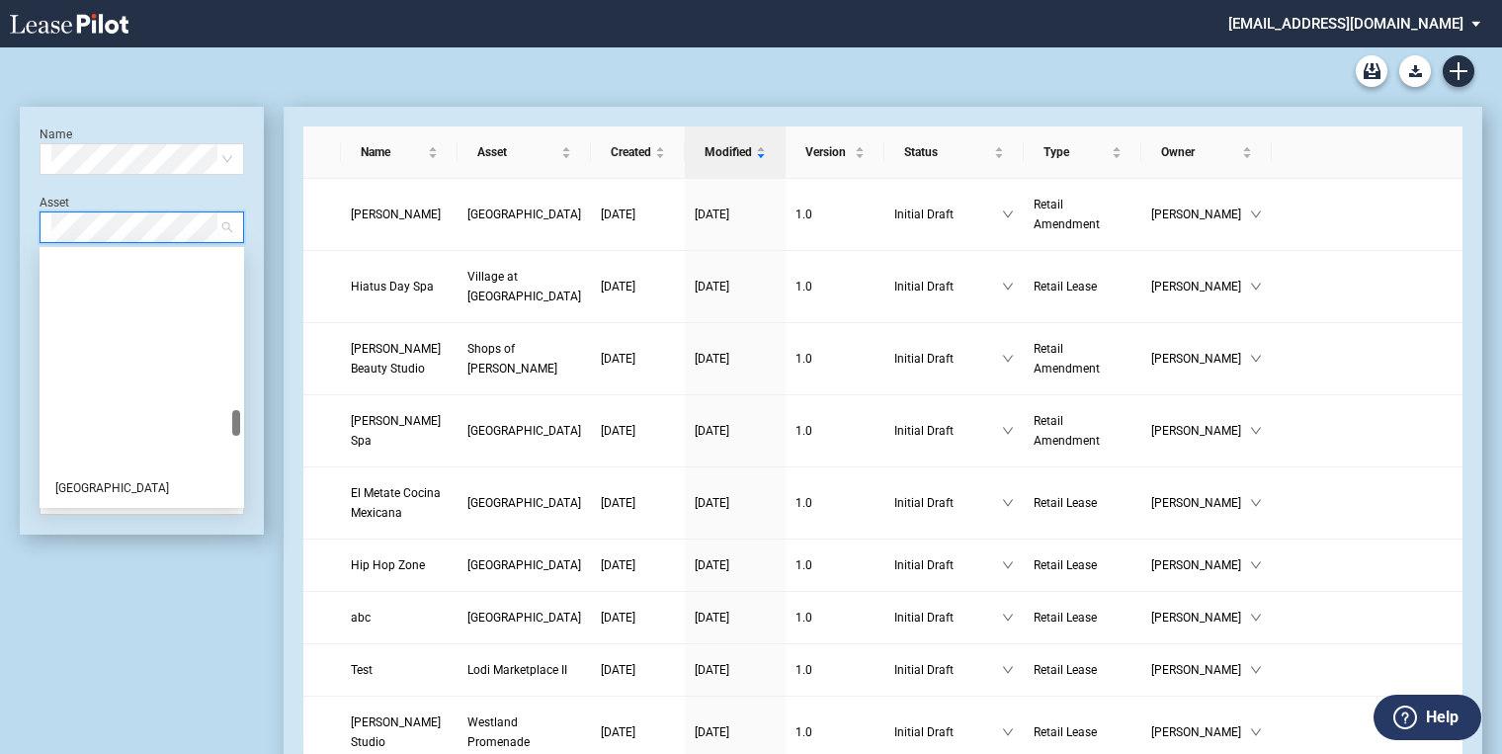
scroll to position [1502, 0]
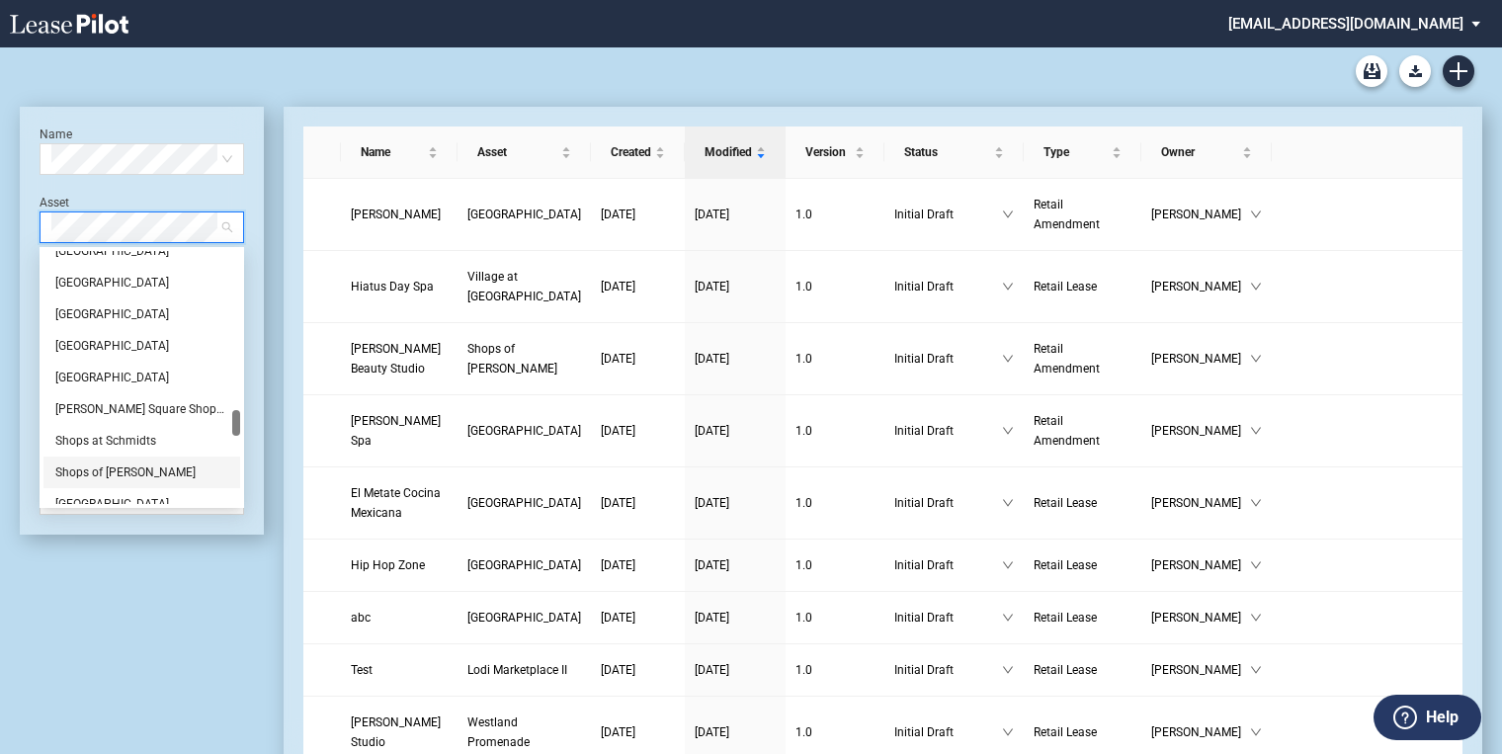
click at [127, 470] on div "Shops of [PERSON_NAME]" at bounding box center [141, 473] width 173 height 20
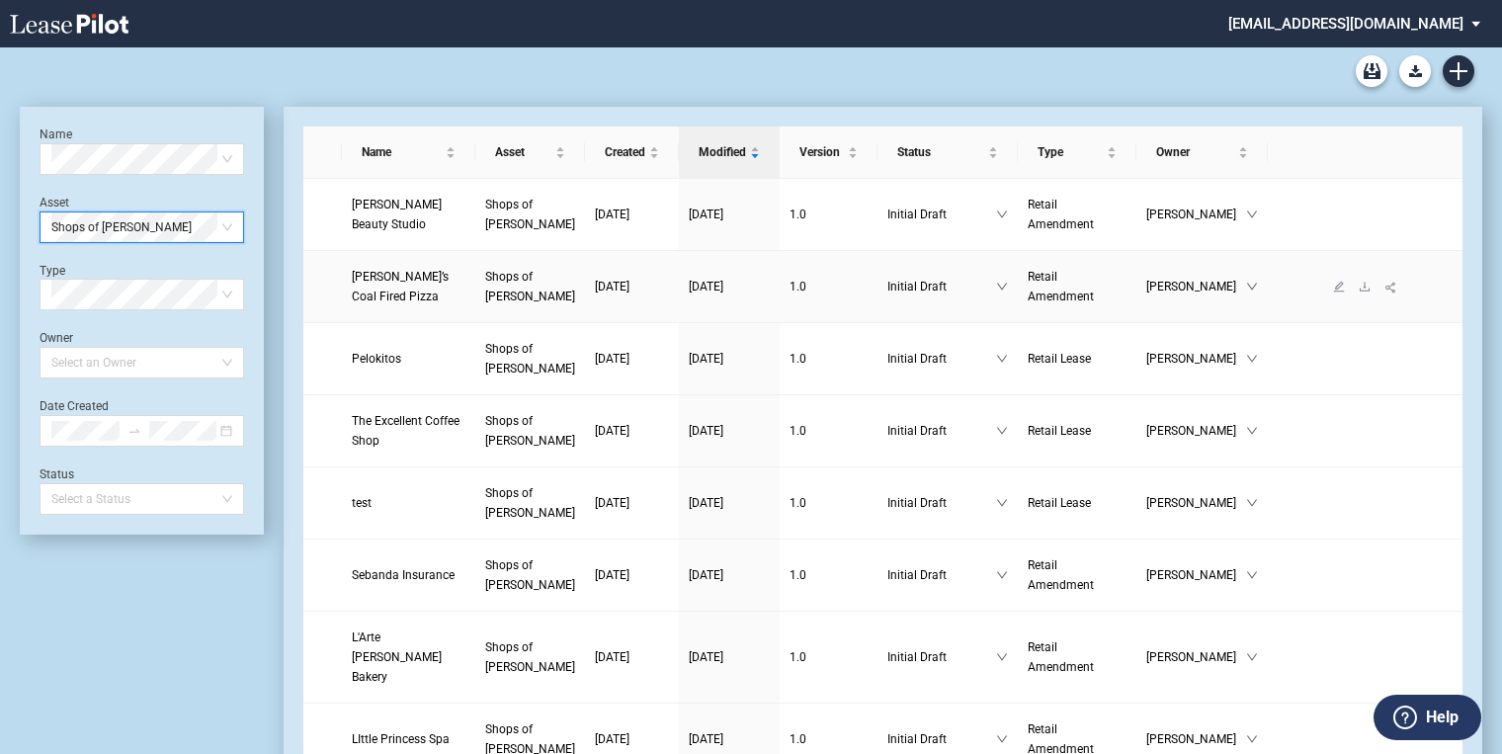
click at [404, 286] on link "Anthony’s Coal Fired Pizza" at bounding box center [409, 287] width 114 height 40
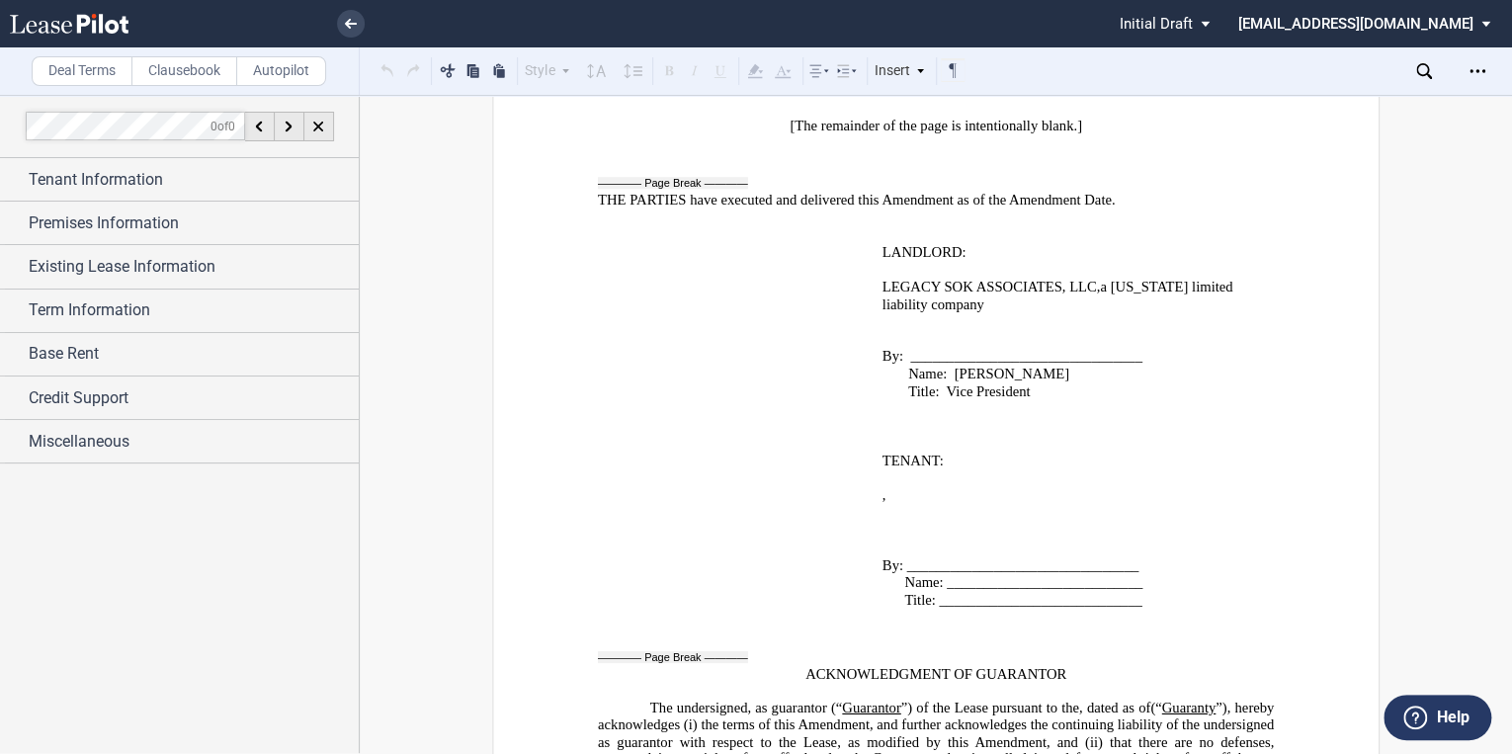
scroll to position [4496, 0]
click at [77, 30] on use at bounding box center [69, 24] width 119 height 20
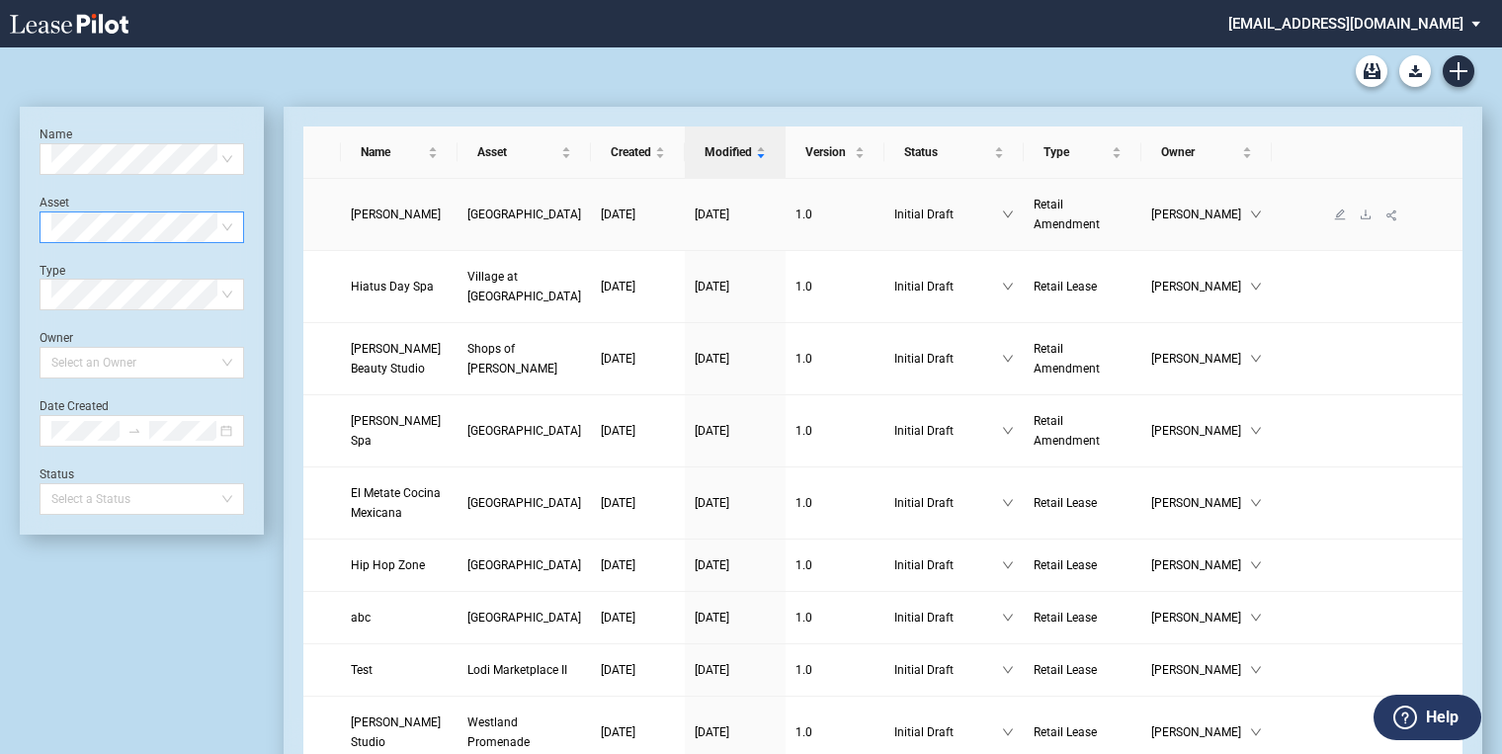
click at [478, 208] on span "[GEOGRAPHIC_DATA]" at bounding box center [525, 215] width 114 height 14
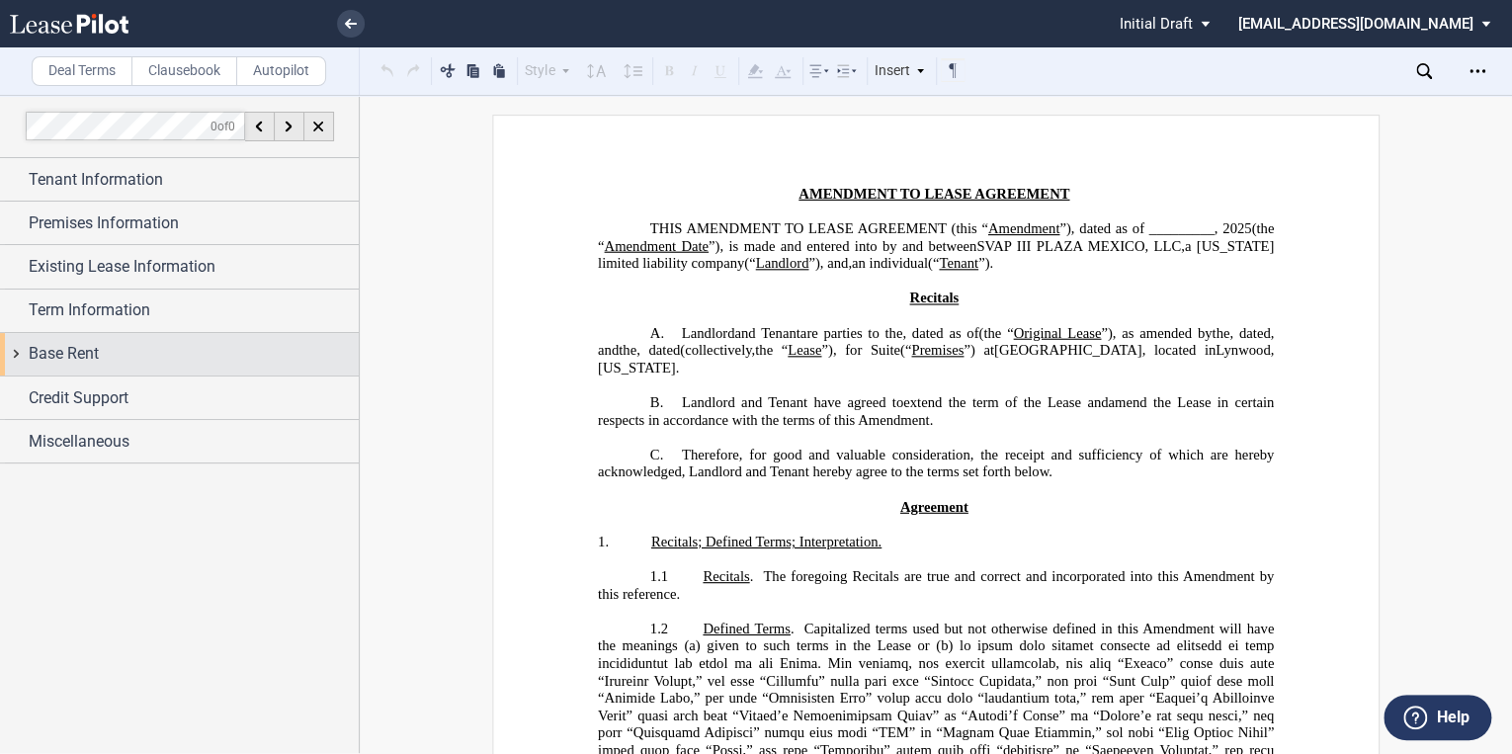
scroll to position [79, 0]
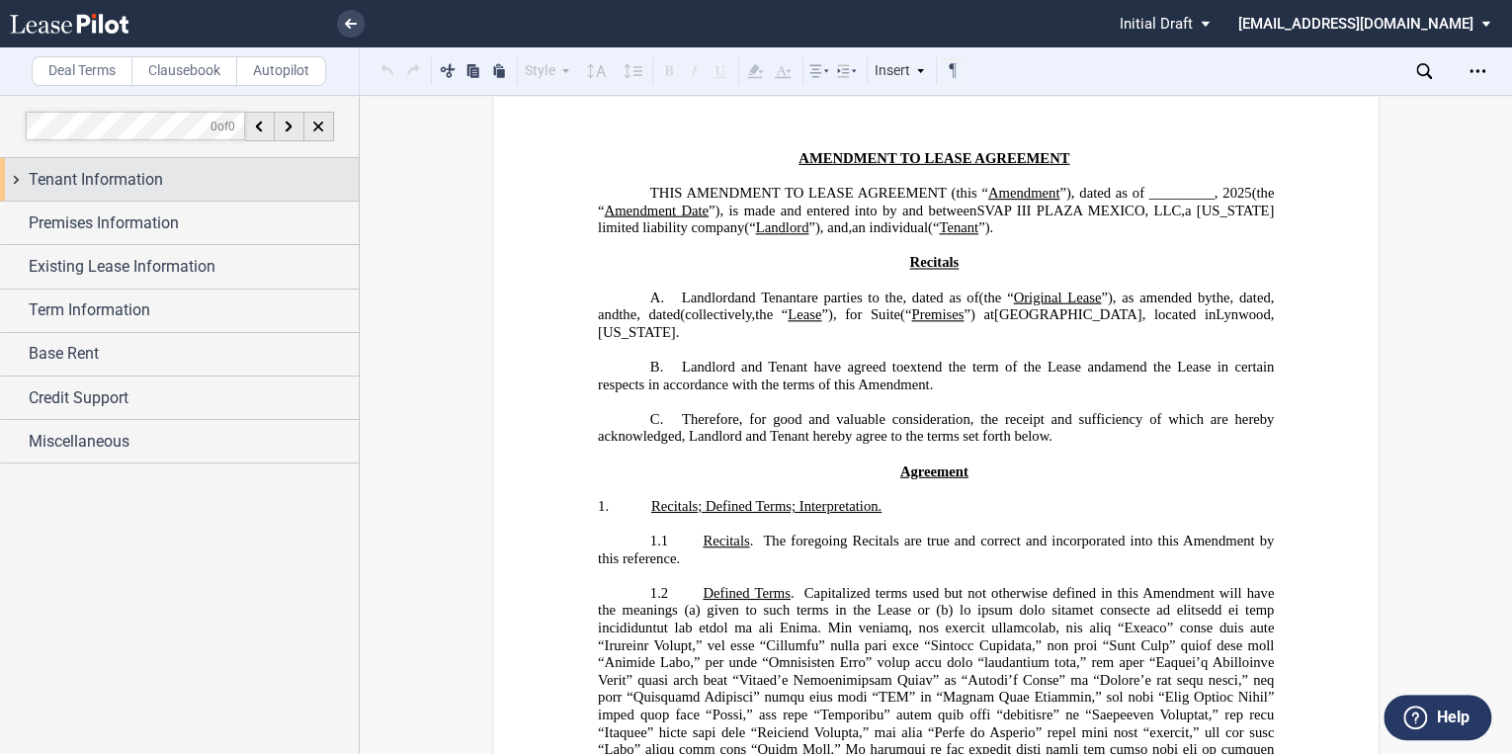
click at [19, 188] on div "Tenant Information" at bounding box center [179, 179] width 359 height 43
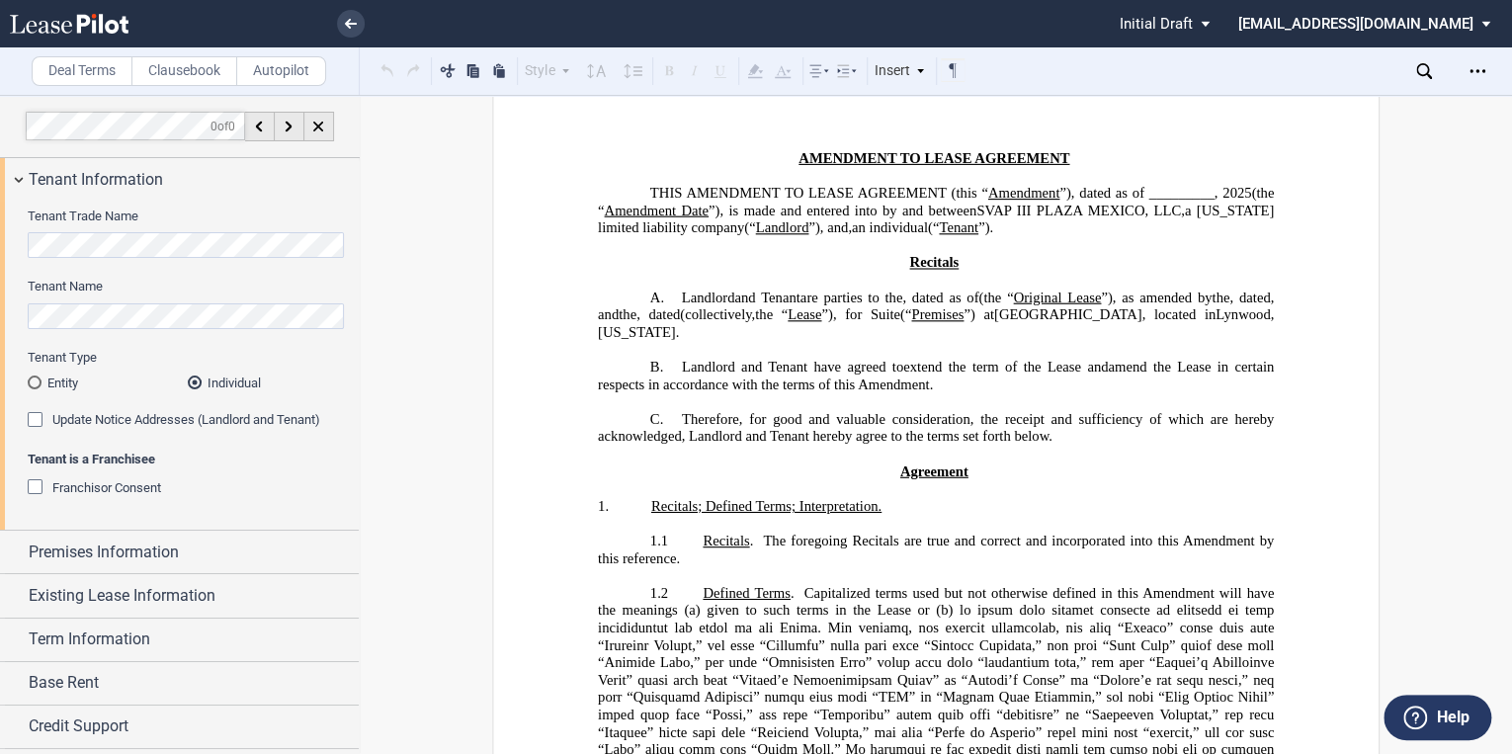
click at [36, 427] on div "Update Notice Addresses (Landlord and Tenant)" at bounding box center [38, 422] width 20 height 20
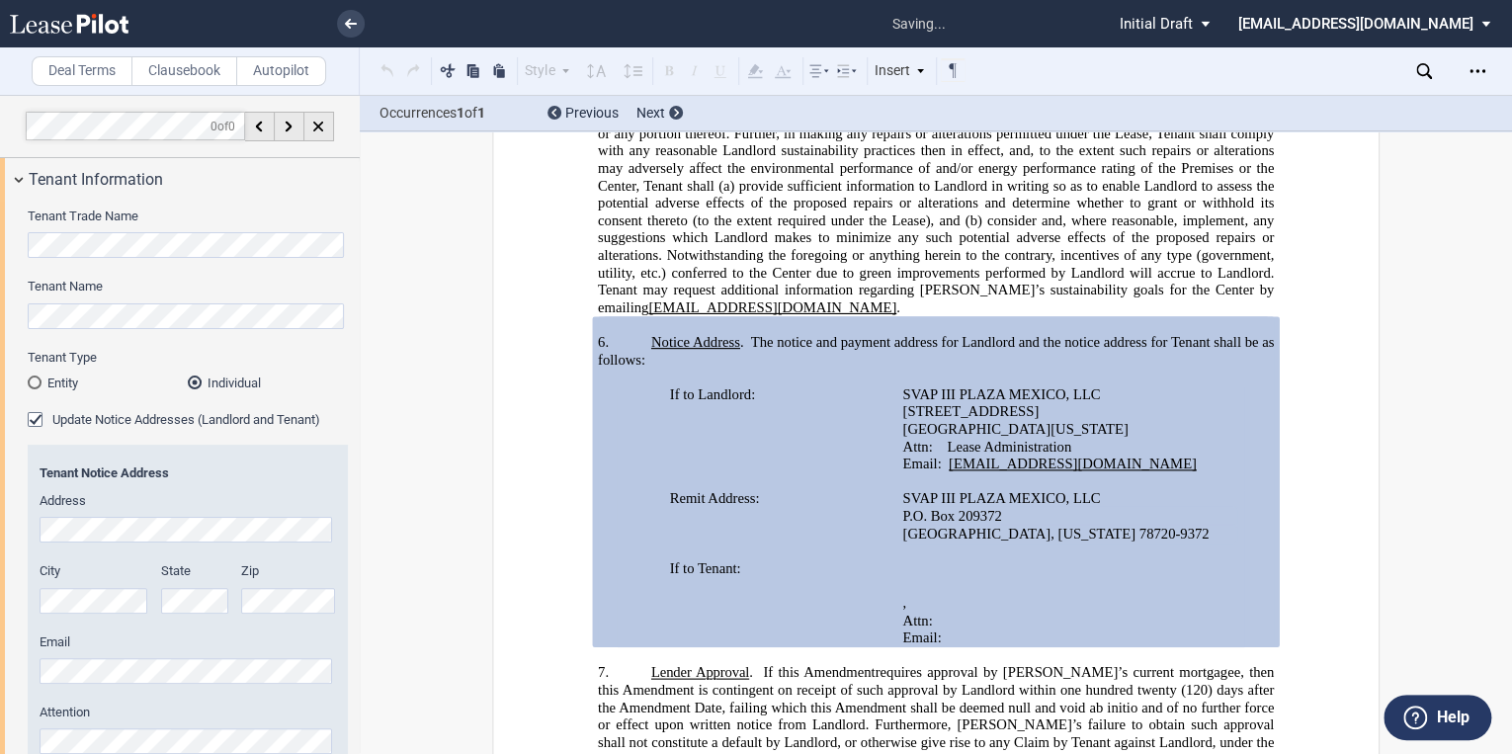
scroll to position [2337, 0]
drag, startPoint x: 641, startPoint y: 411, endPoint x: 648, endPoint y: 391, distance: 20.9
click at [648, 370] on p "6. Notice Address . The notice and payment address for Landlord and the notice …" at bounding box center [936, 352] width 676 height 35
drag, startPoint x: 648, startPoint y: 391, endPoint x: 668, endPoint y: 395, distance: 20.2
copy span "Notice Address ."
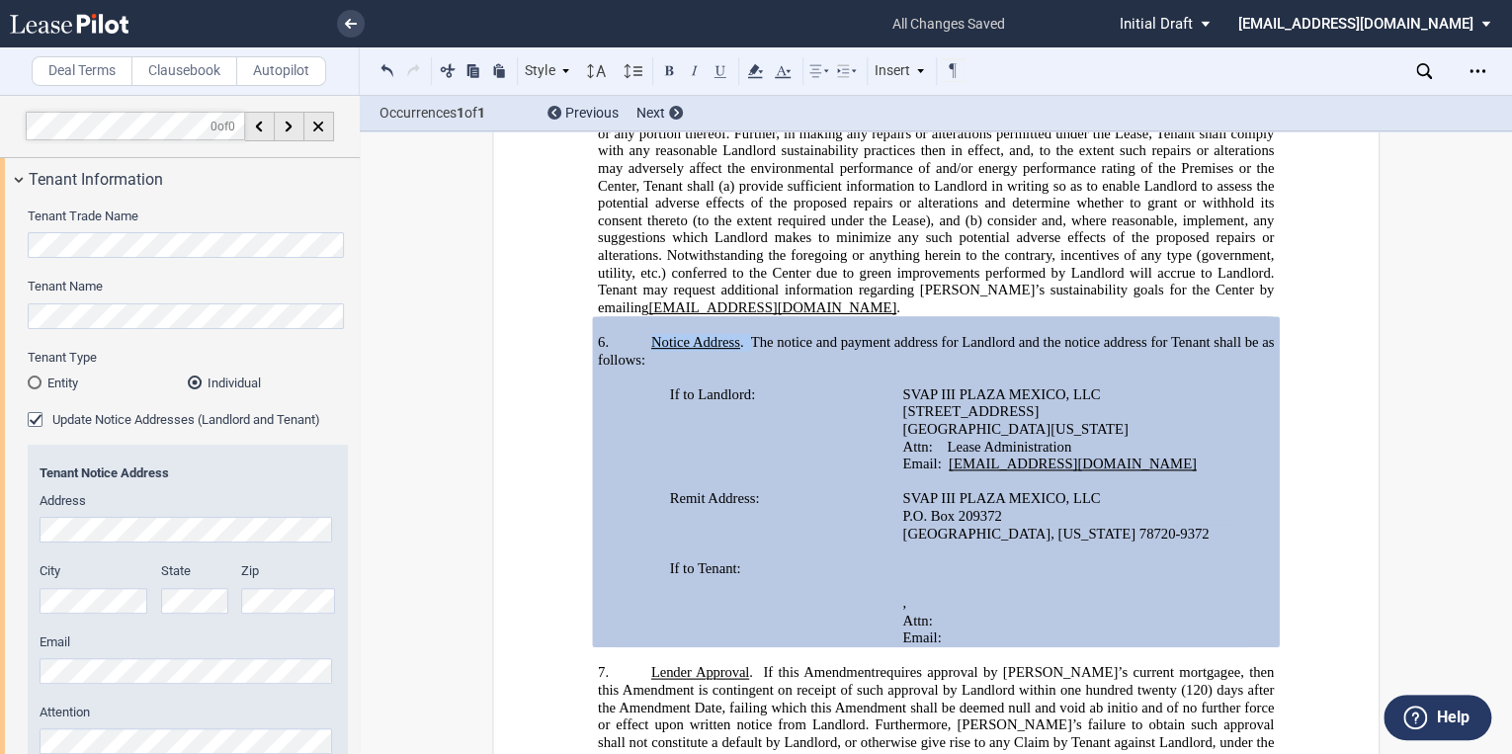
click at [822, 491] on td "If to Landlord:" at bounding box center [756, 438] width 278 height 105
drag, startPoint x: 730, startPoint y: 459, endPoint x: 933, endPoint y: 313, distance: 249.3
click at [731, 459] on td "If to Landlord:" at bounding box center [756, 438] width 278 height 105
click at [1474, 59] on div "Open Lease options menu" at bounding box center [1478, 71] width 32 height 32
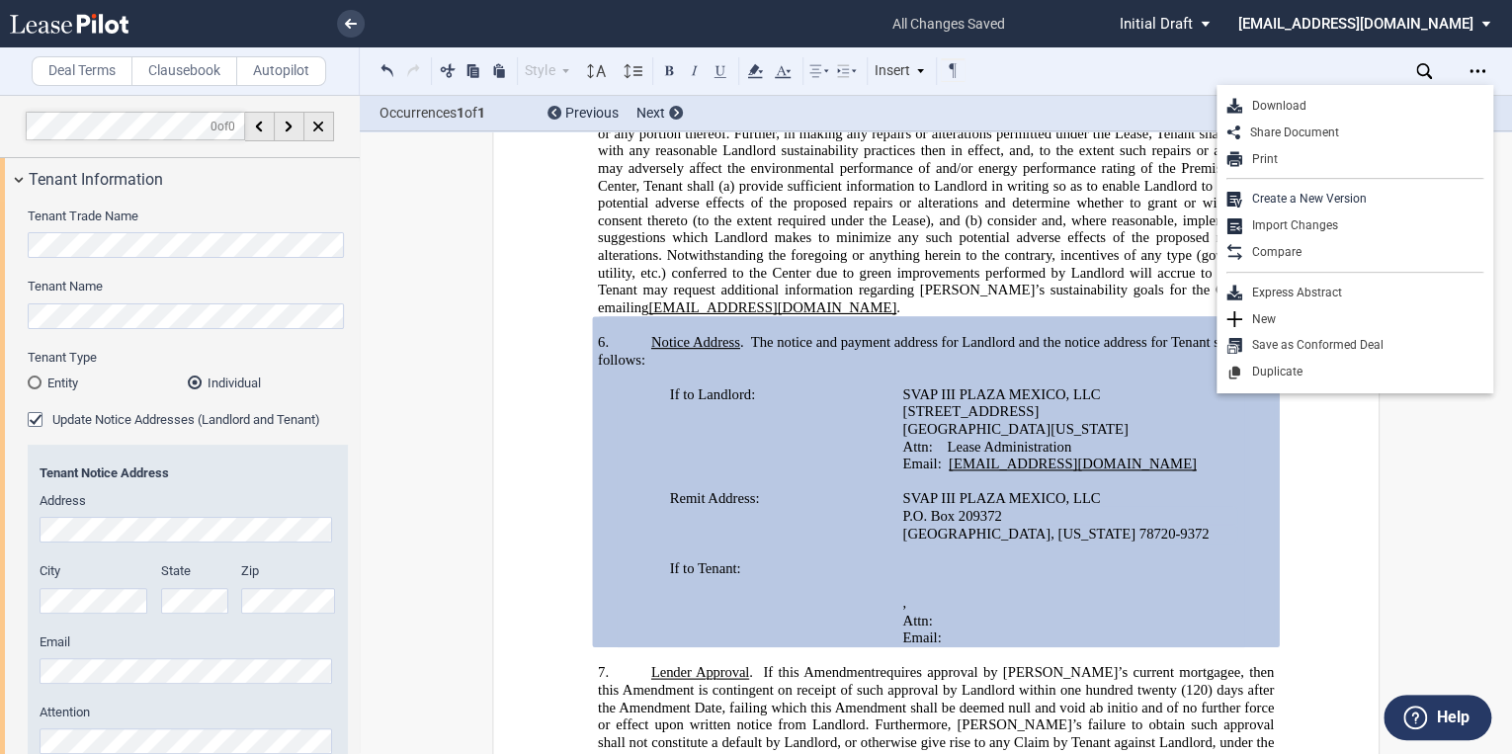
click at [1278, 102] on div "Download" at bounding box center [1362, 106] width 241 height 17
